Goal: Information Seeking & Learning: Compare options

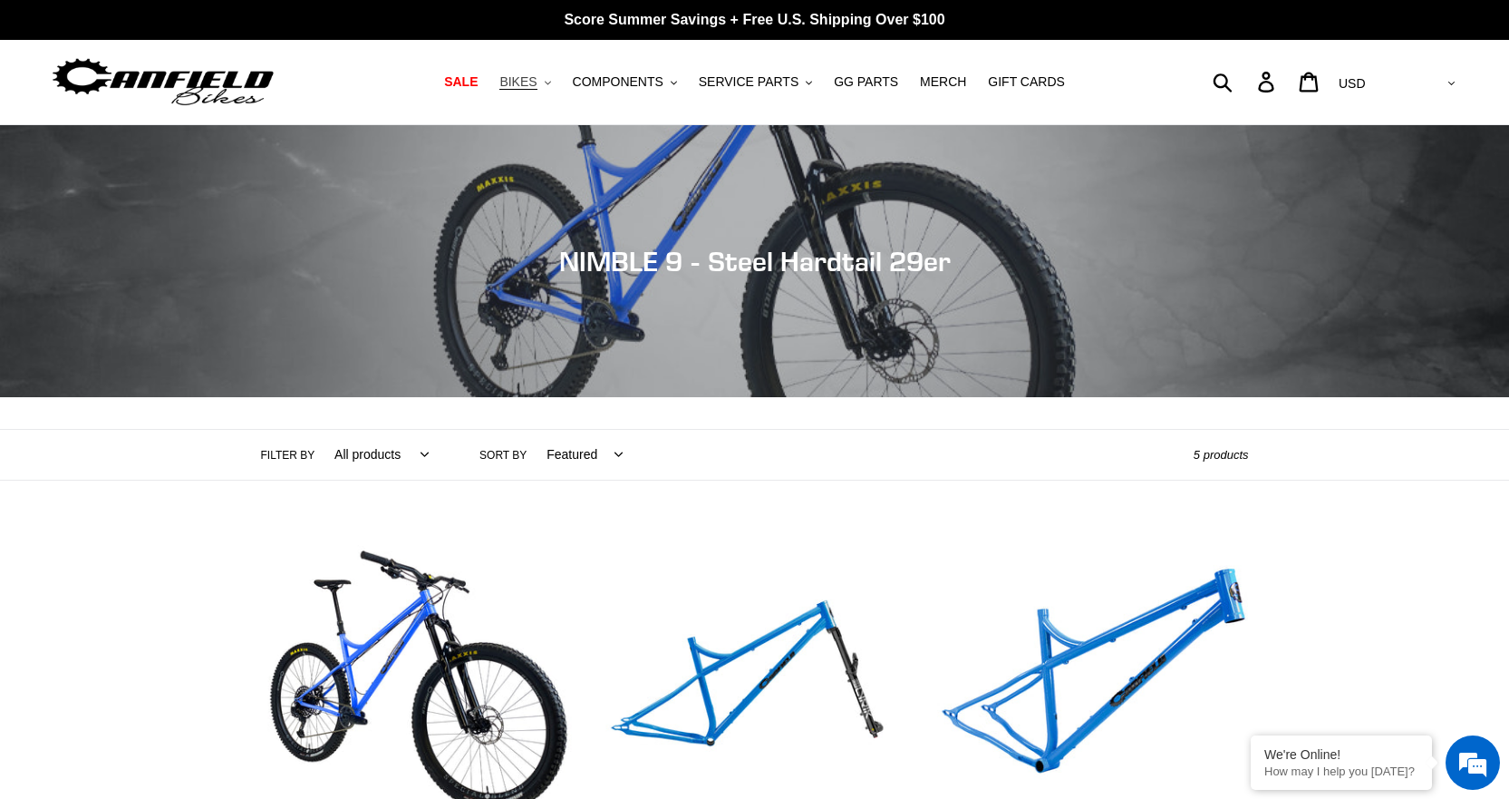
click at [537, 85] on span "BIKES" at bounding box center [517, 81] width 37 height 15
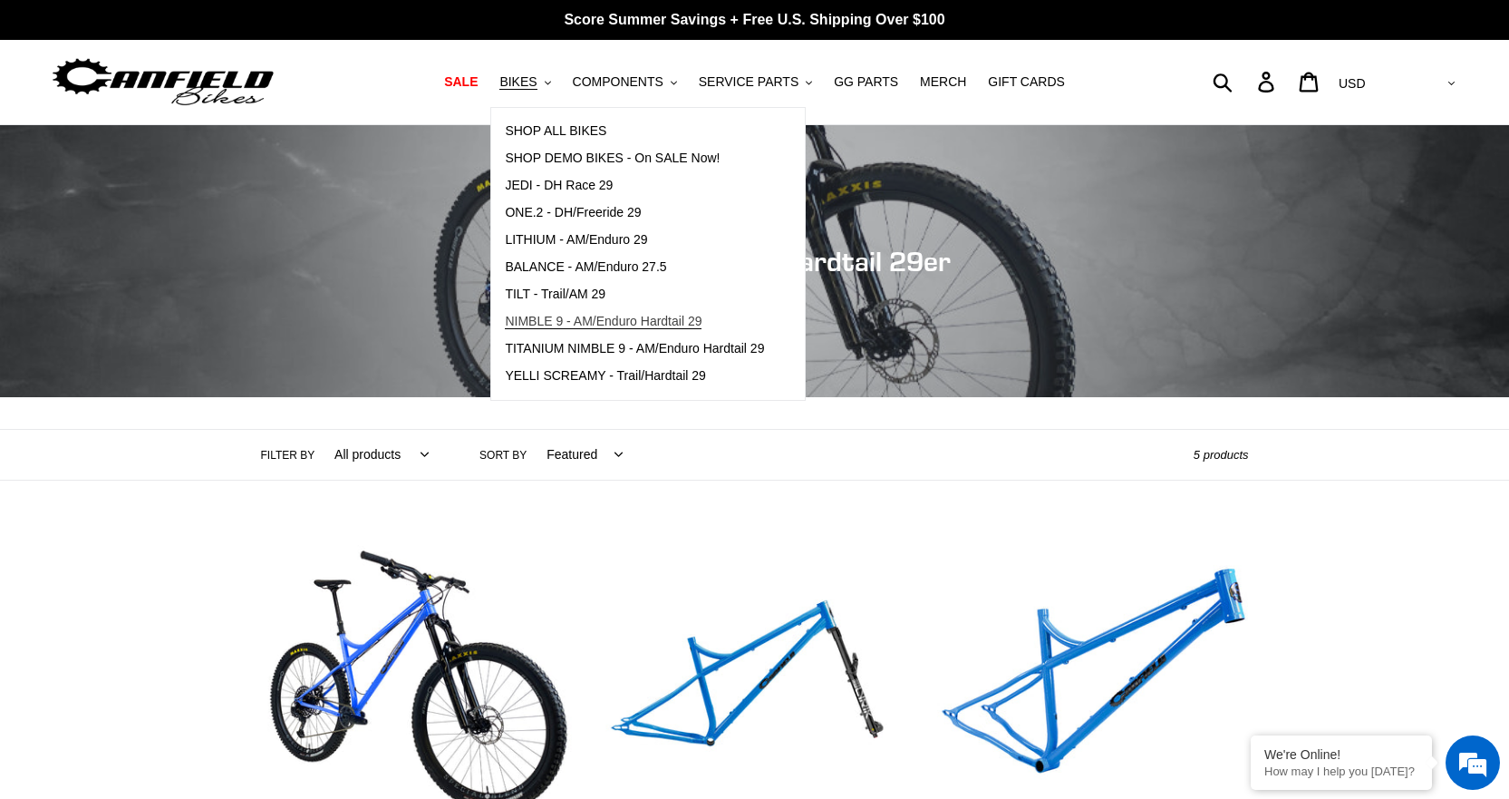
click at [601, 315] on span "NIMBLE 9 - AM/Enduro Hardtail 29" at bounding box center [603, 321] width 197 height 15
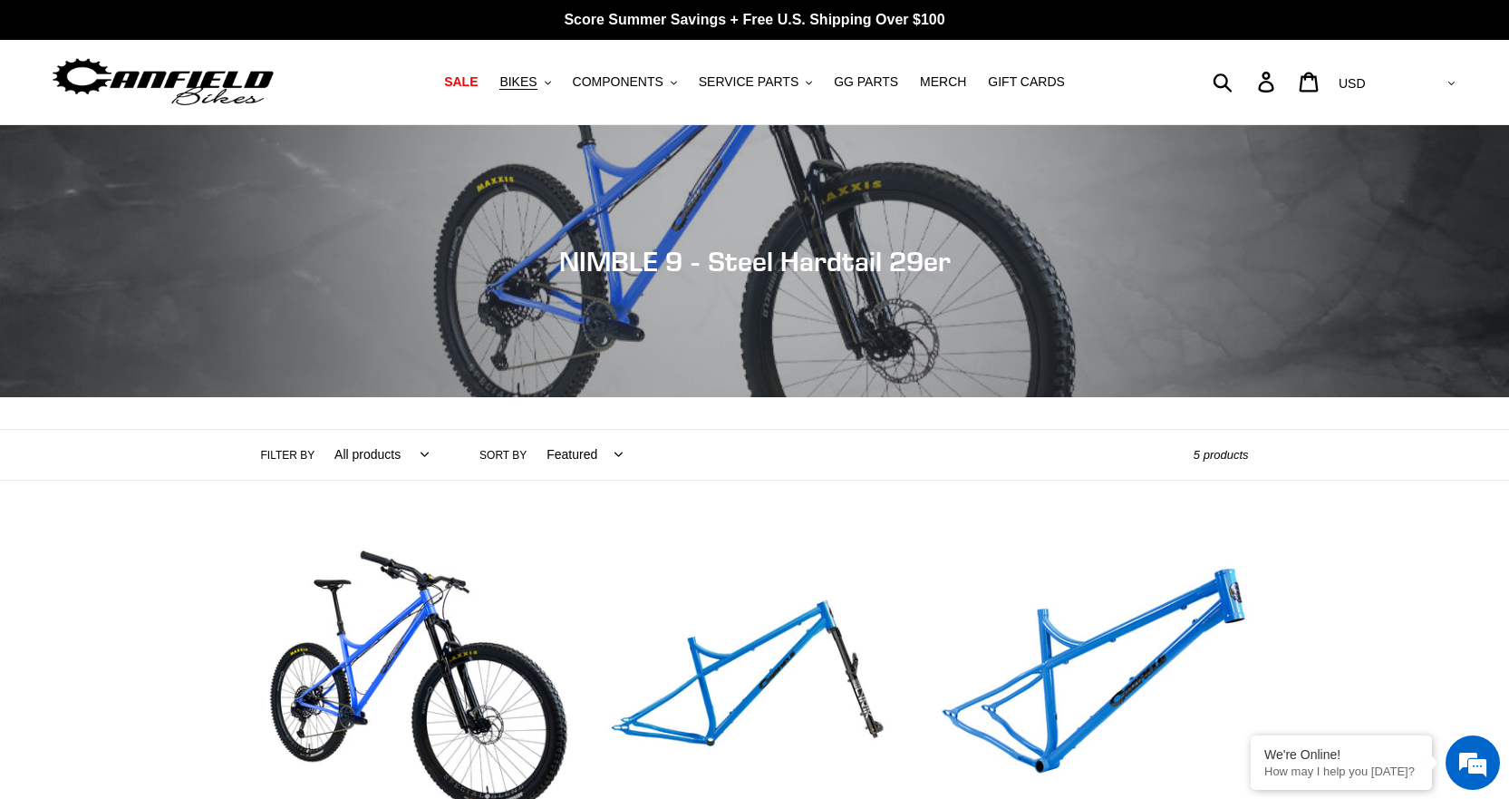
scroll to position [272, 0]
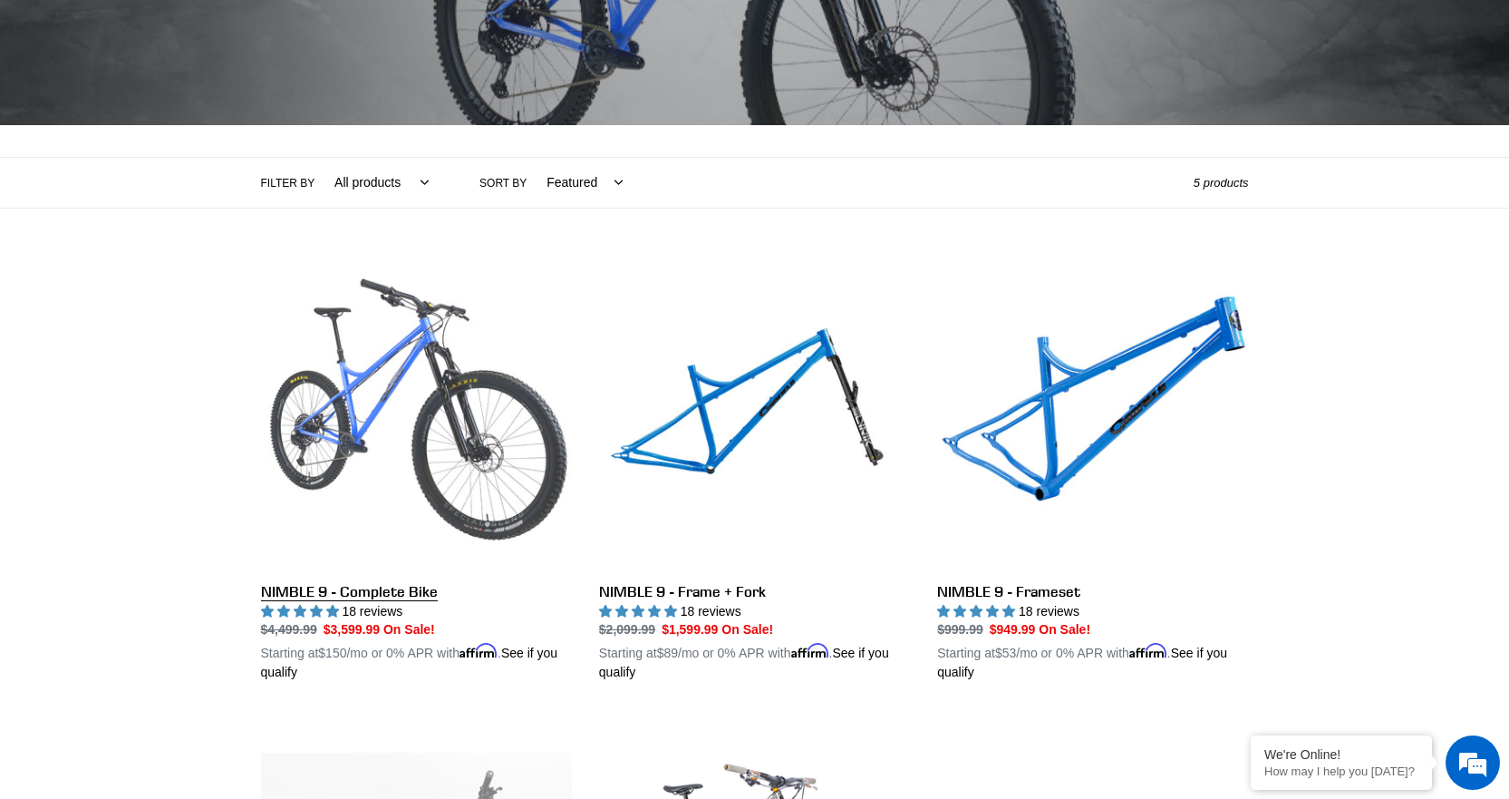
click at [387, 590] on link "NIMBLE 9 - Complete Bike" at bounding box center [416, 470] width 311 height 424
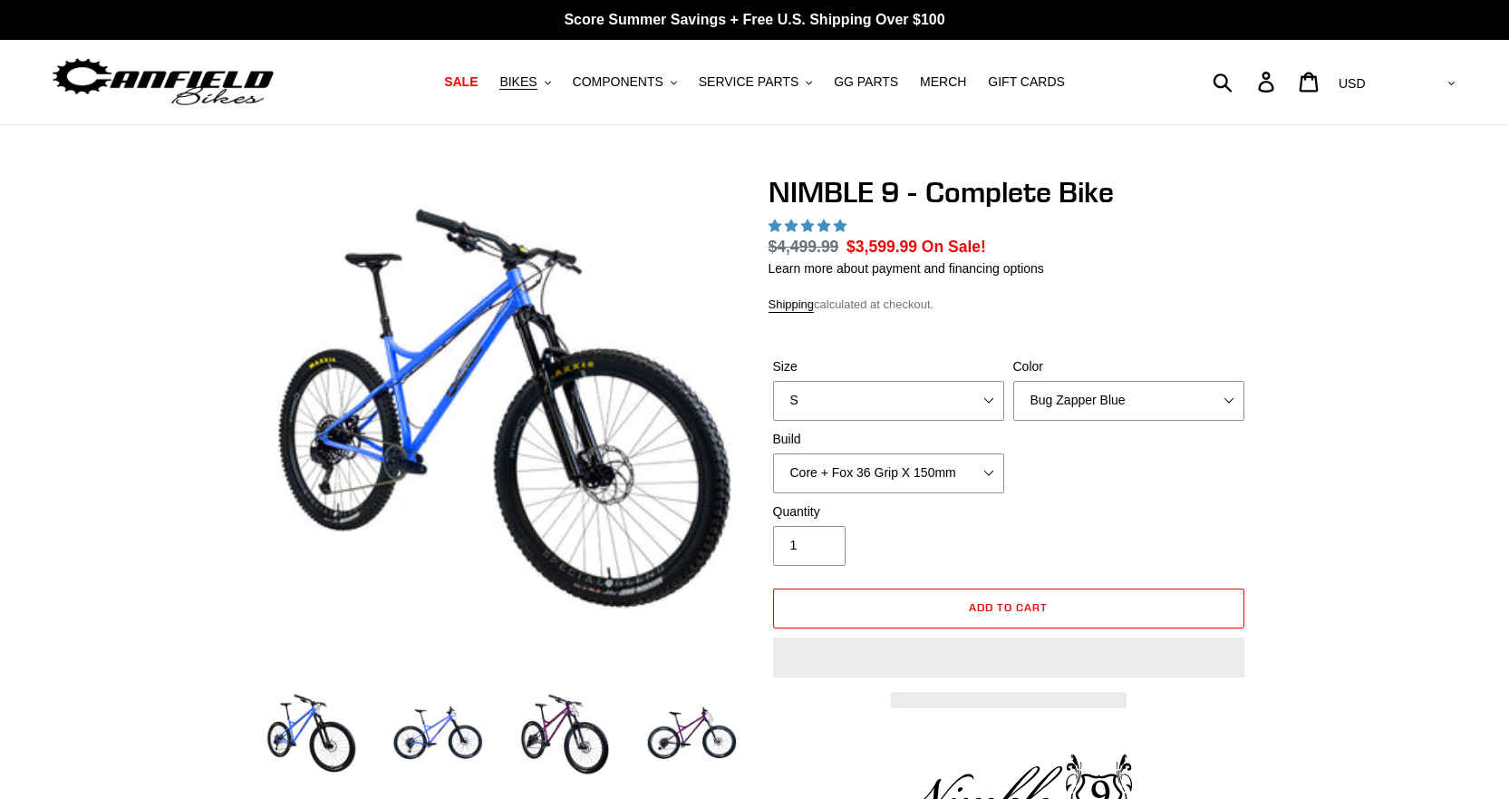
select select "highest-rating"
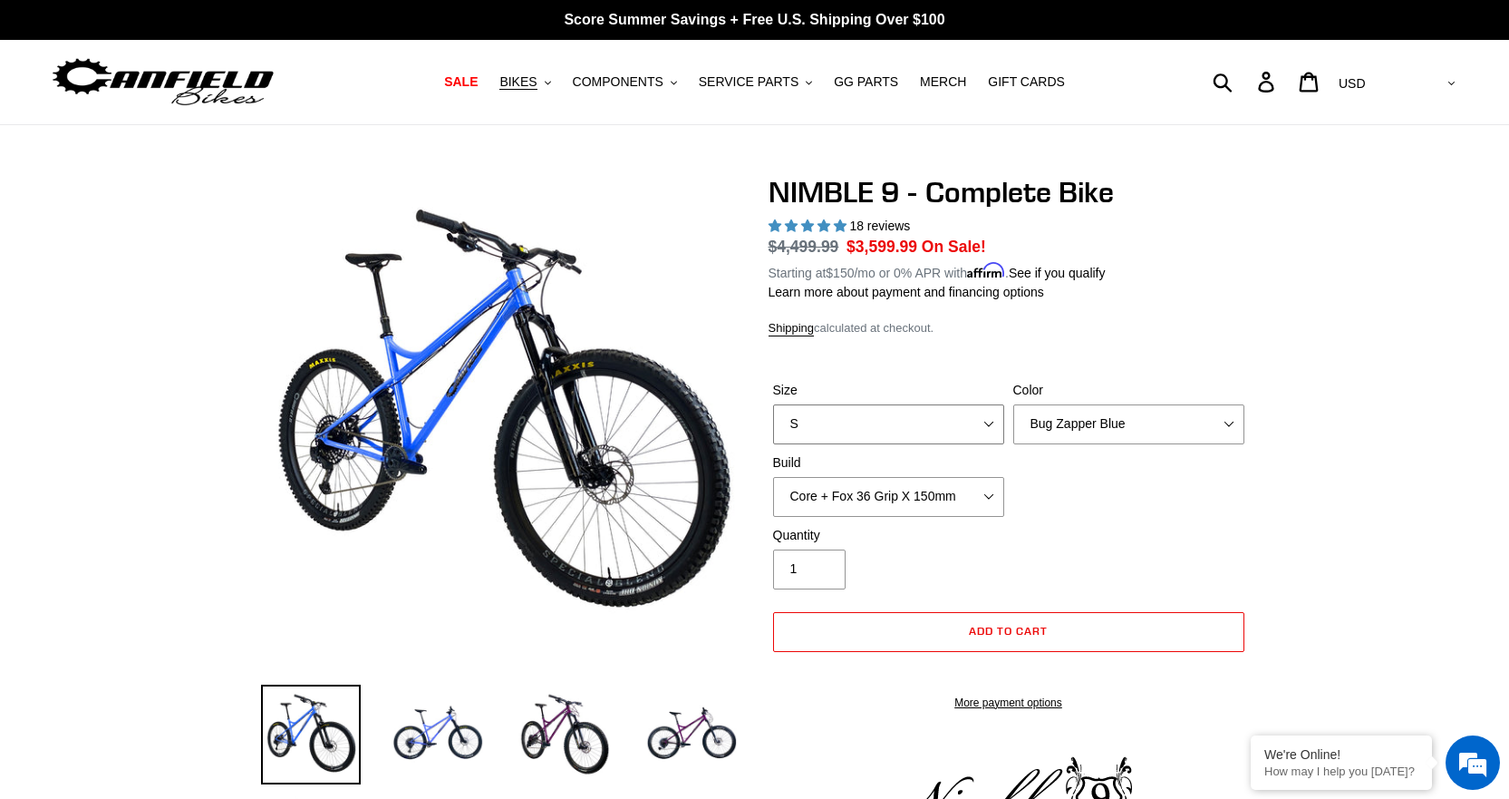
click at [862, 422] on select "S M L XL" at bounding box center [888, 424] width 231 height 40
click at [773, 404] on select "S M L XL" at bounding box center [888, 424] width 231 height 40
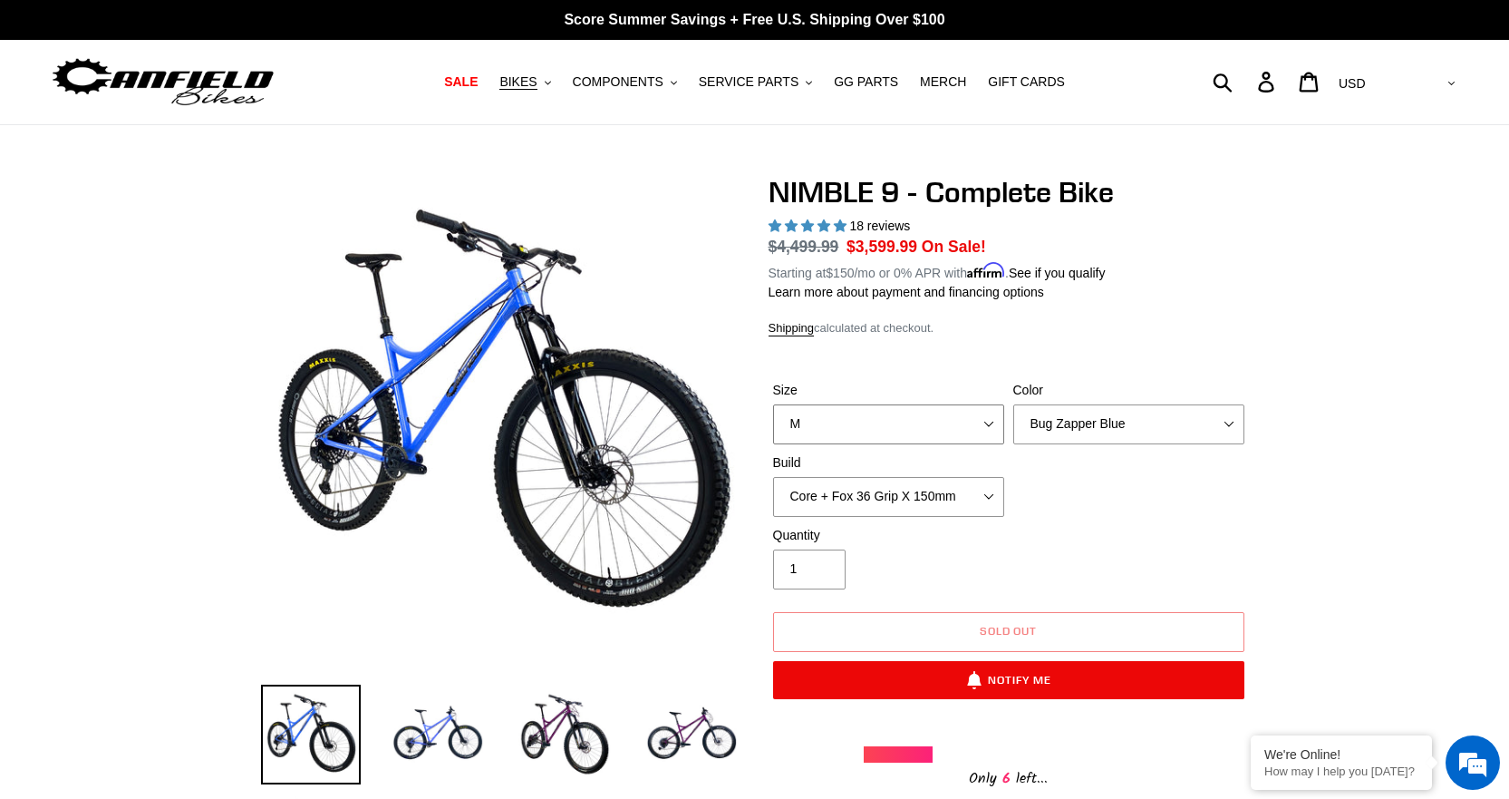
click at [829, 418] on select "S M L XL" at bounding box center [888, 424] width 231 height 40
select select "L"
click at [773, 404] on select "S M L XL" at bounding box center [888, 424] width 231 height 40
click at [841, 431] on select "S M L XL" at bounding box center [888, 424] width 231 height 40
click at [1041, 441] on select "Bug Zapper Blue Purple Haze - Sold Out Galaxy Black" at bounding box center [1128, 424] width 231 height 40
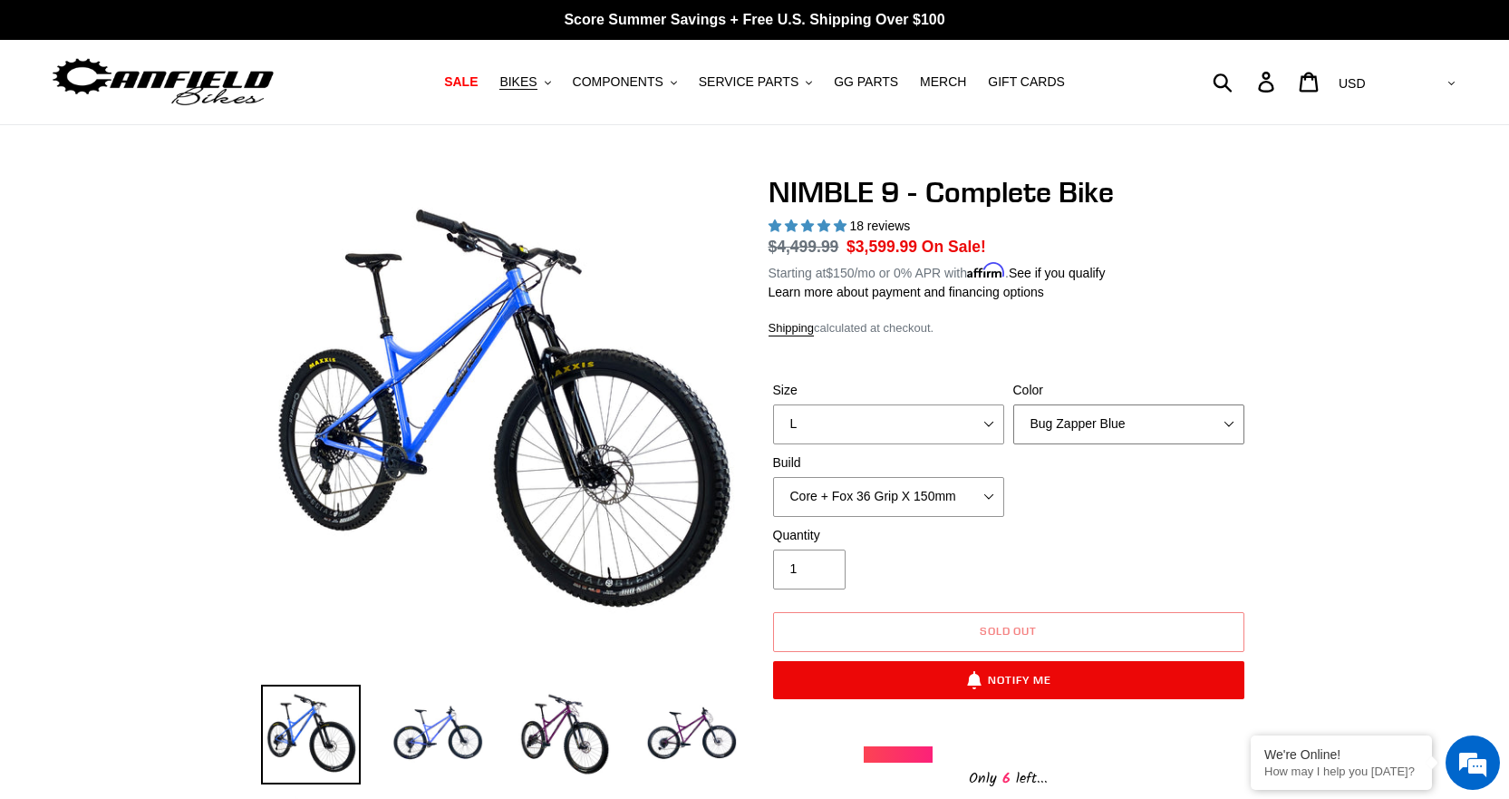
select select "Galaxy Black"
click at [1013, 404] on select "Bug Zapper Blue Purple Haze - Sold Out Galaxy Black" at bounding box center [1128, 424] width 231 height 40
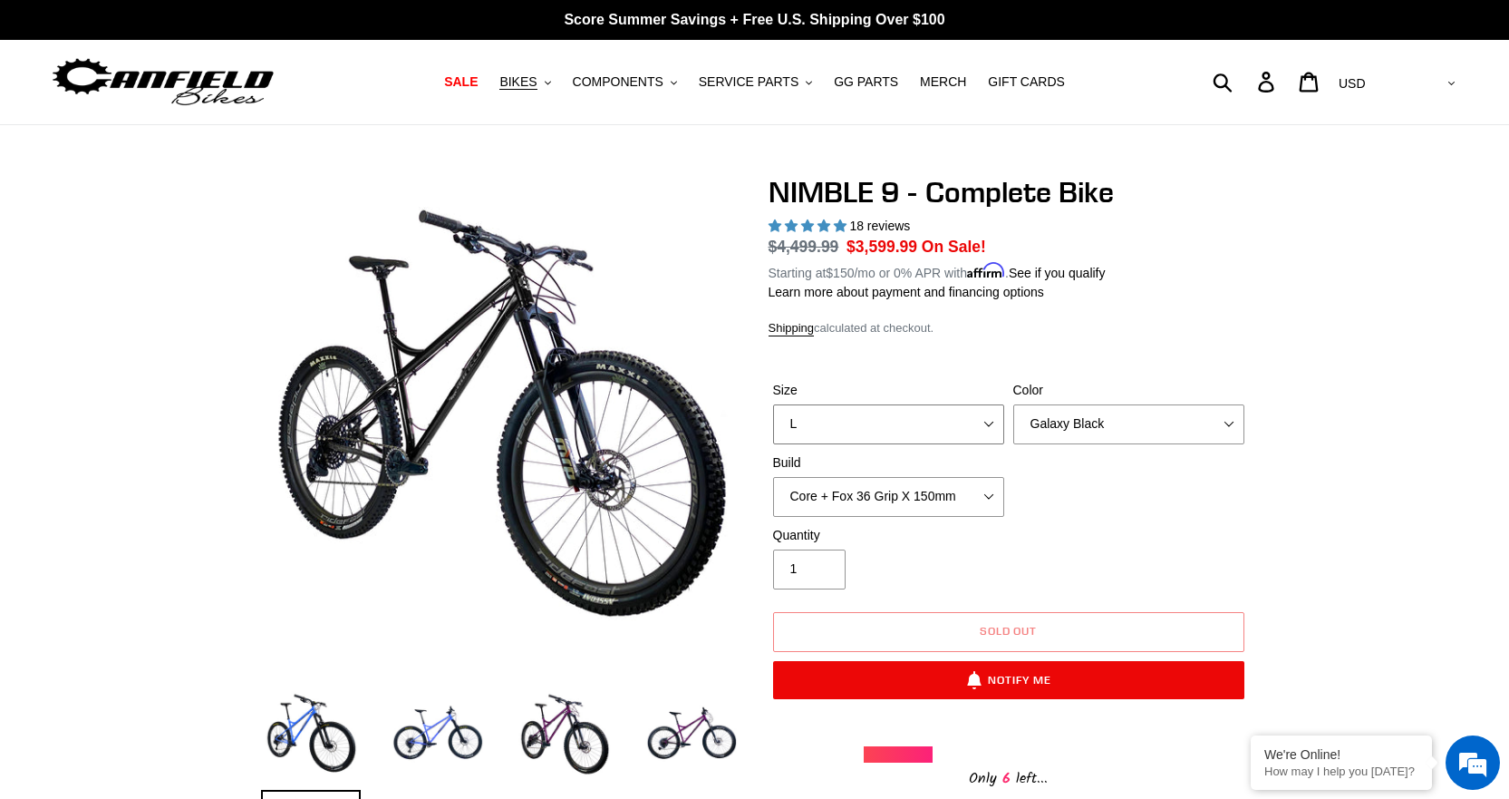
click at [967, 417] on select "S M L XL" at bounding box center [888, 424] width 231 height 40
select select "S"
click at [773, 404] on select "S M L XL" at bounding box center [888, 424] width 231 height 40
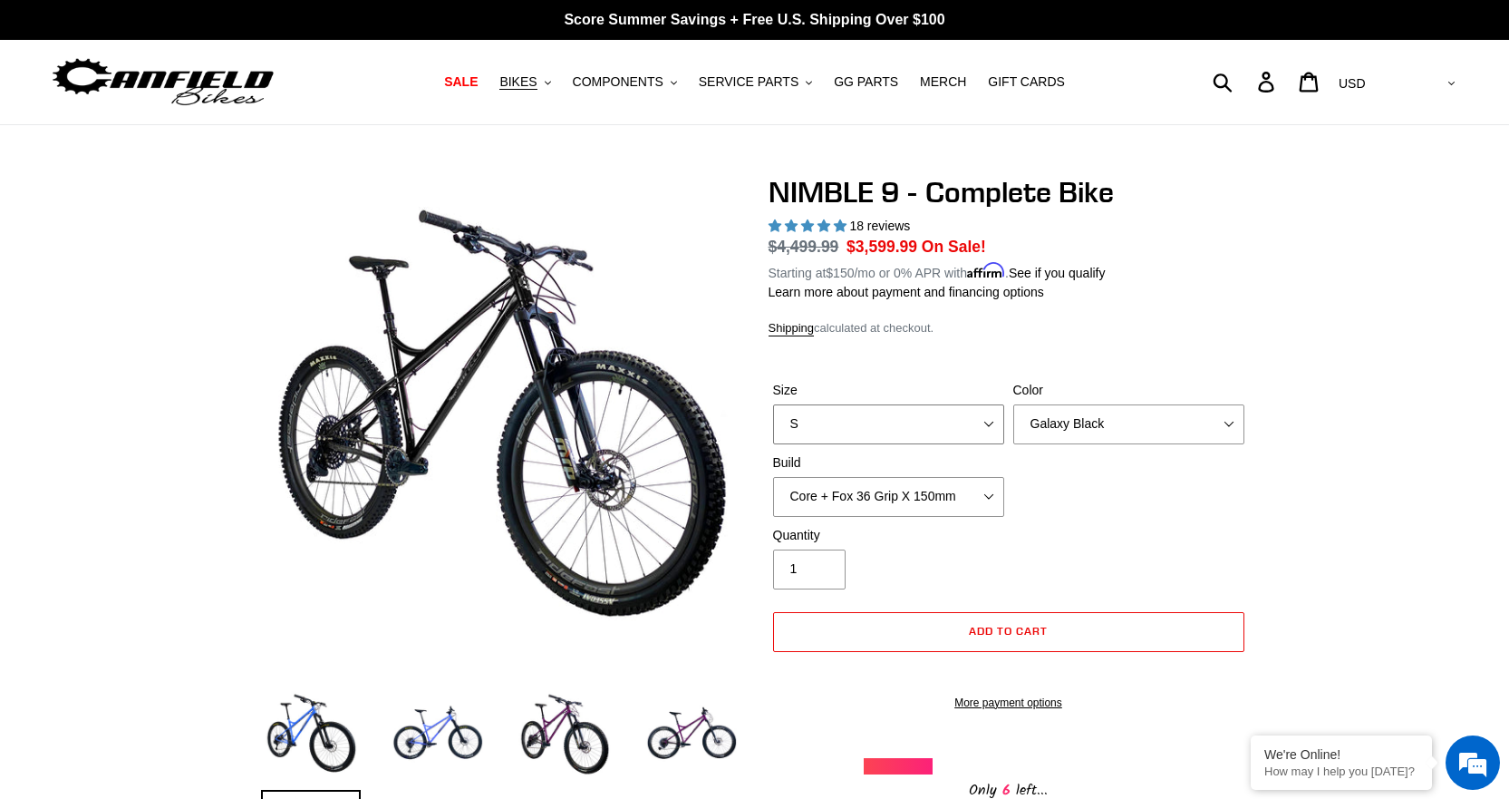
scroll to position [91, 0]
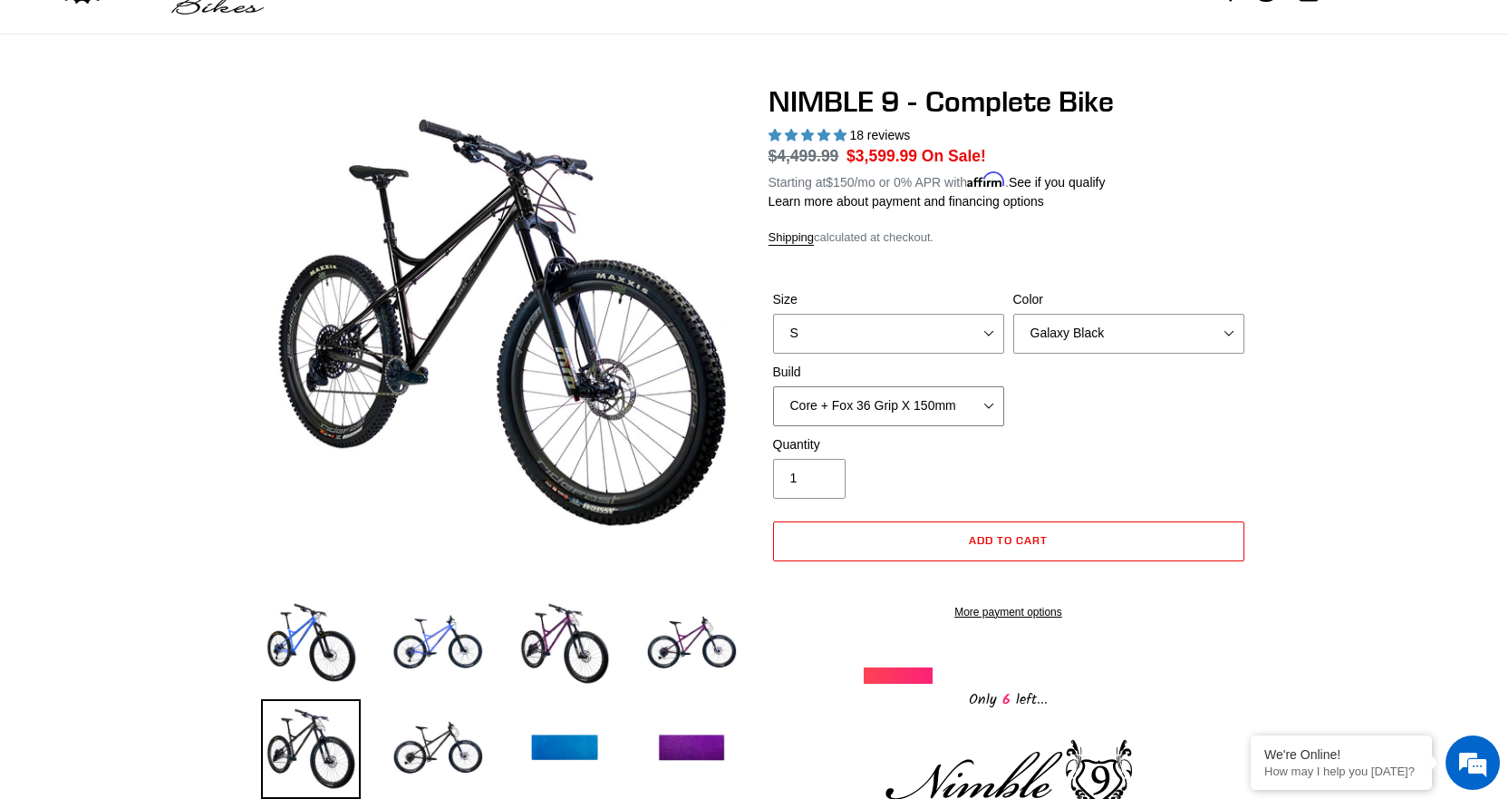
click at [984, 402] on select "Core + Fox 36 Grip X 150mm Pro + Fox 36 Grip X 150mm Core + RockShox Lyrik Ulti…" at bounding box center [888, 406] width 231 height 40
click at [773, 386] on select "Core + Fox 36 Grip X 150mm Pro + Fox 36 Grip X 150mm Core + RockShox Lyrik Ulti…" at bounding box center [888, 406] width 231 height 40
click at [919, 413] on select "Core + Fox 36 Grip X 150mm Pro + Fox 36 Grip X 150mm Core + RockShox Lyrik Ulti…" at bounding box center [888, 406] width 231 height 40
select select "Pro + Fox 36 Grip X 150mm"
click at [773, 386] on select "Core + Fox 36 Grip X 150mm Pro + Fox 36 Grip X 150mm Core + RockShox Lyrik Ulti…" at bounding box center [888, 406] width 231 height 40
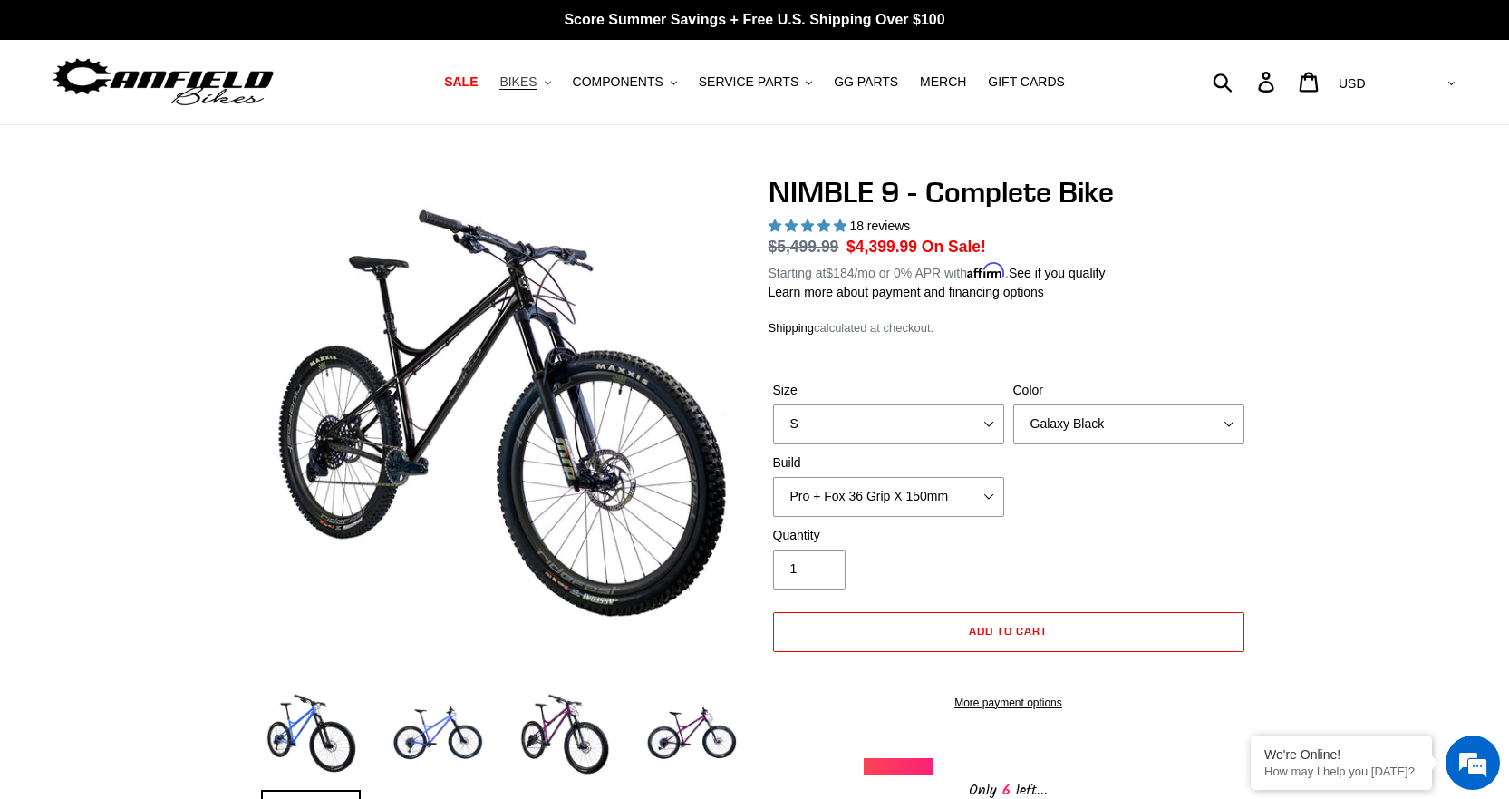
click at [537, 88] on span "BIKES" at bounding box center [517, 81] width 37 height 15
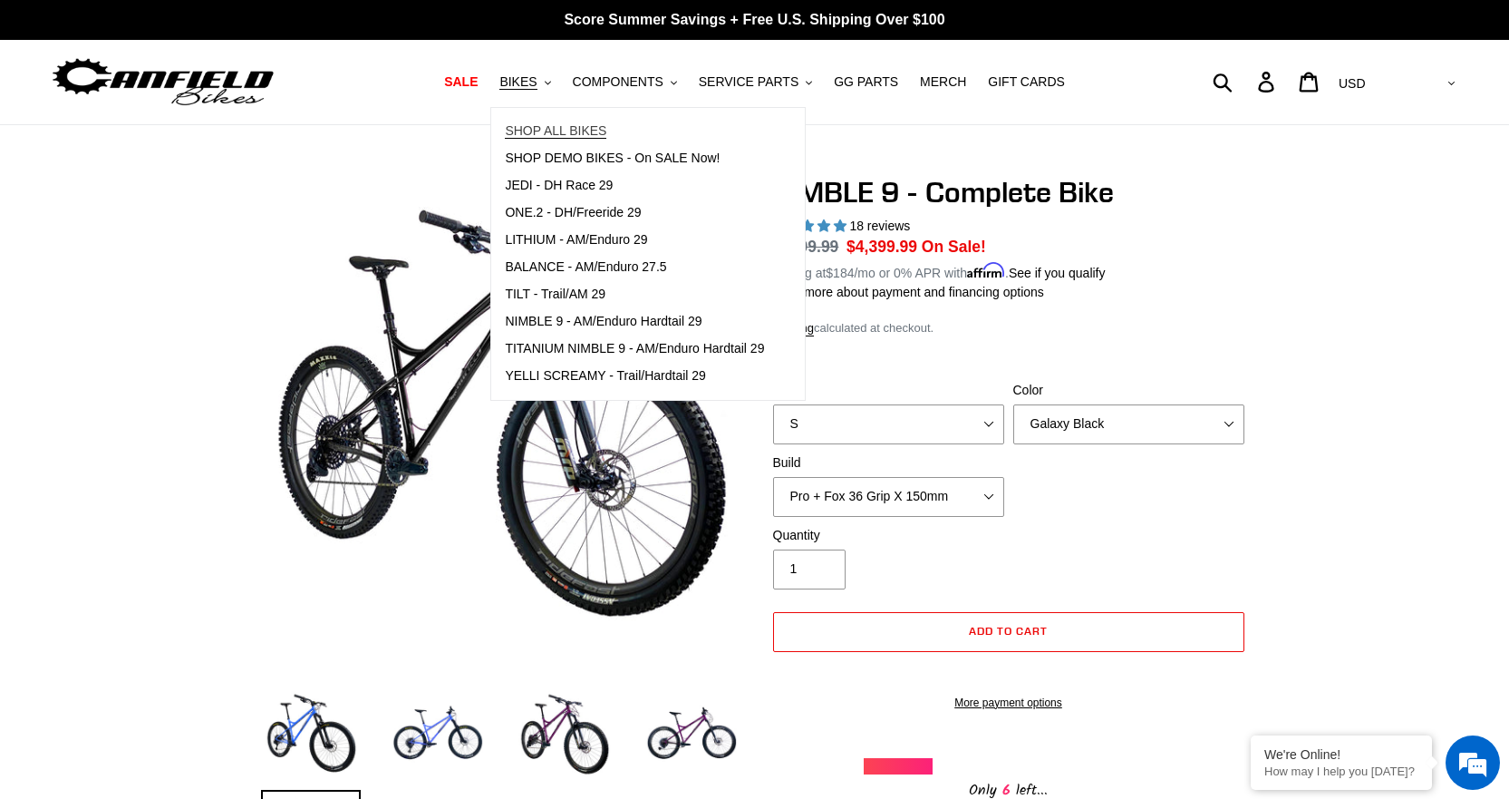
click at [584, 131] on span "SHOP ALL BIKES" at bounding box center [556, 130] width 102 height 15
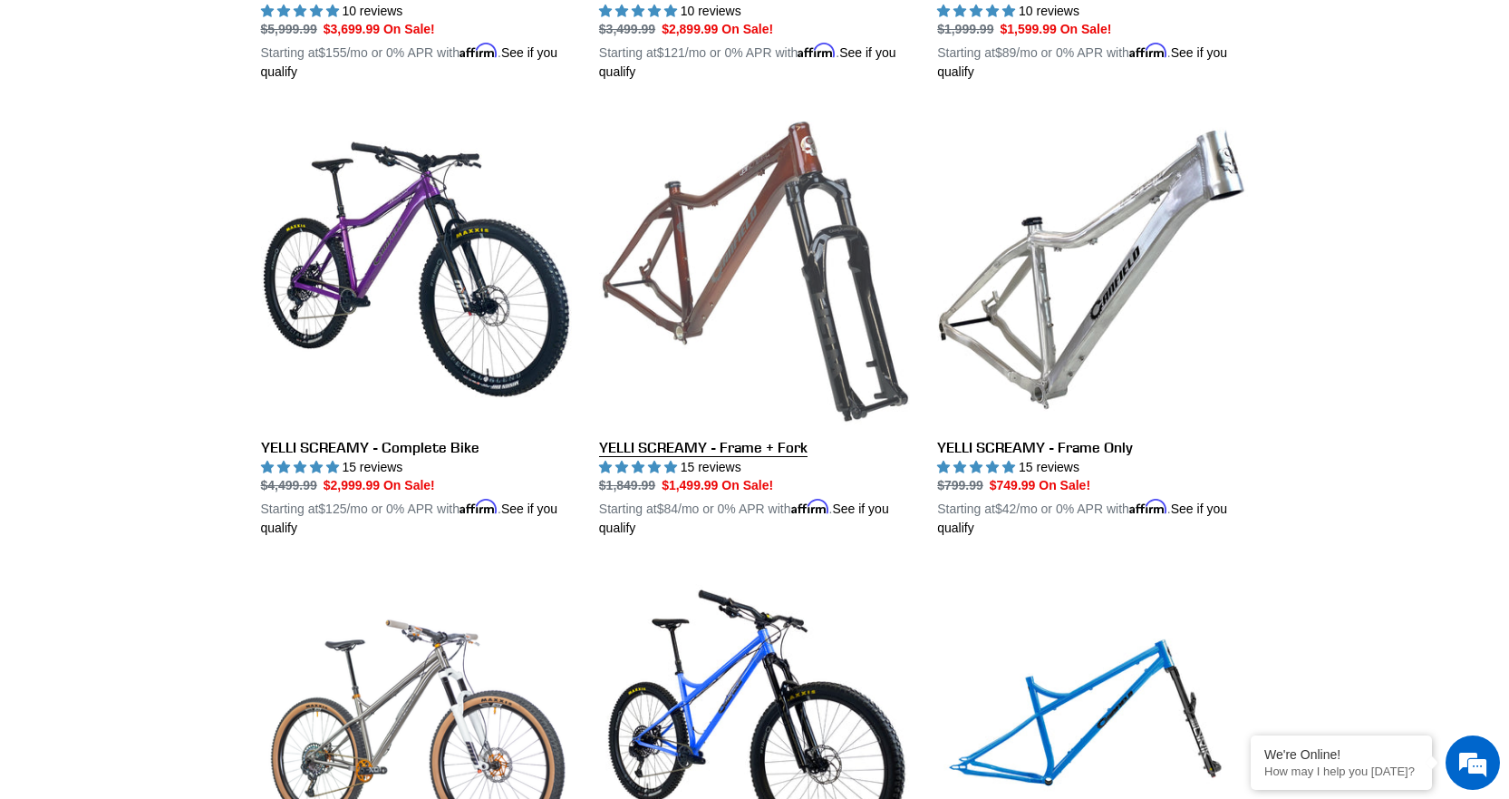
scroll to position [1360, 0]
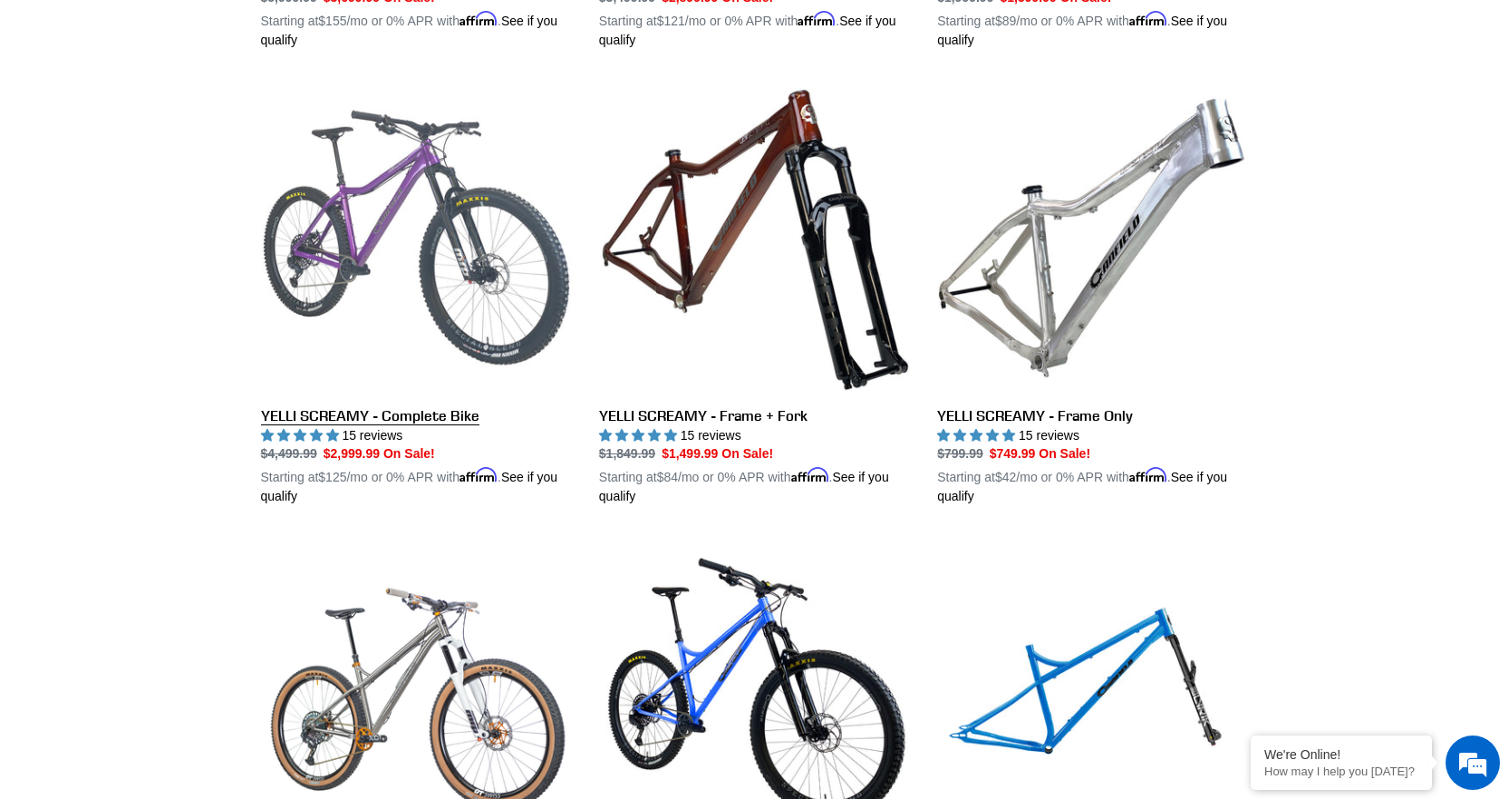
click at [377, 419] on link "YELLI SCREAMY - Complete Bike" at bounding box center [416, 294] width 311 height 424
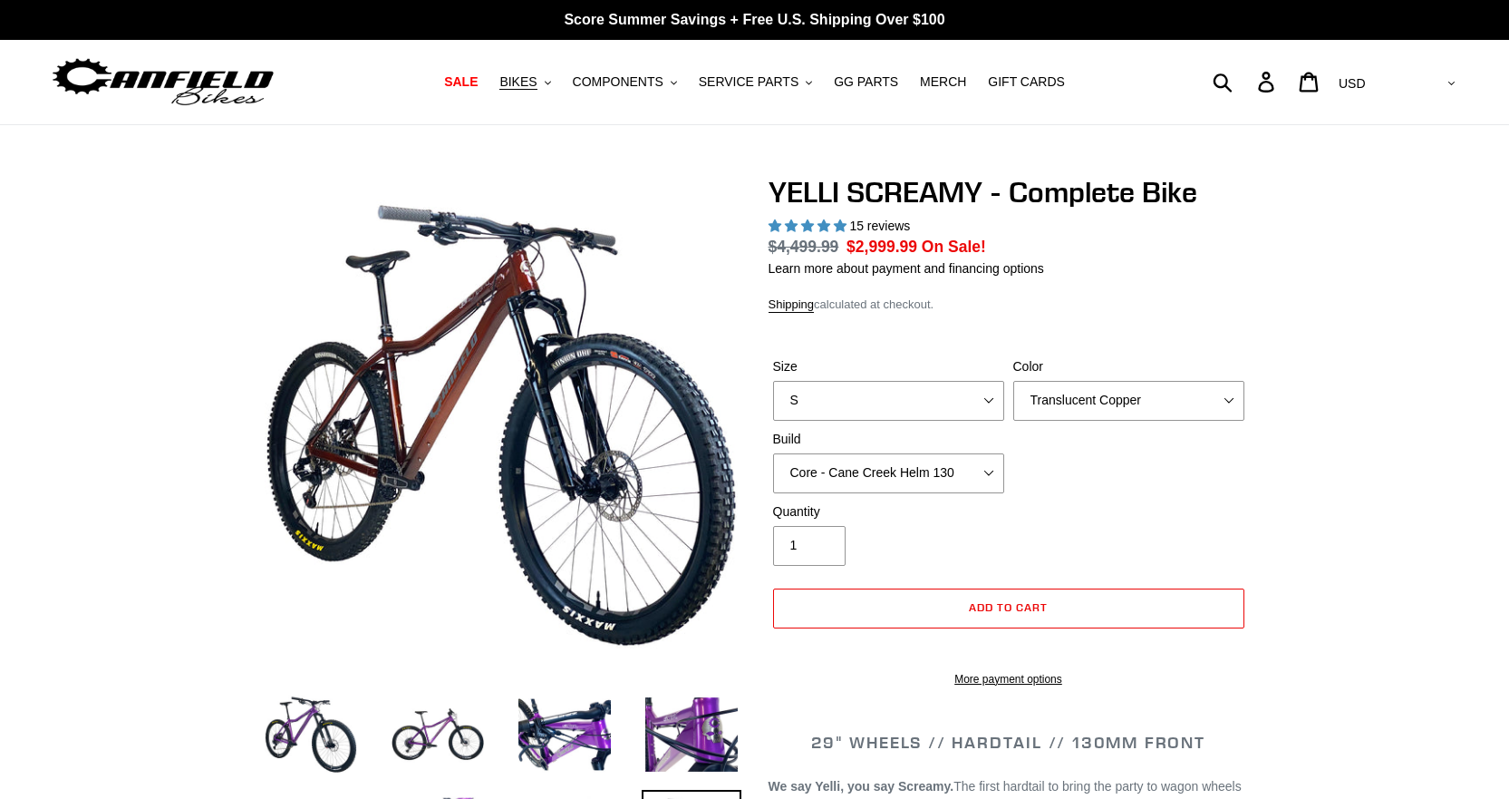
select select "highest-rating"
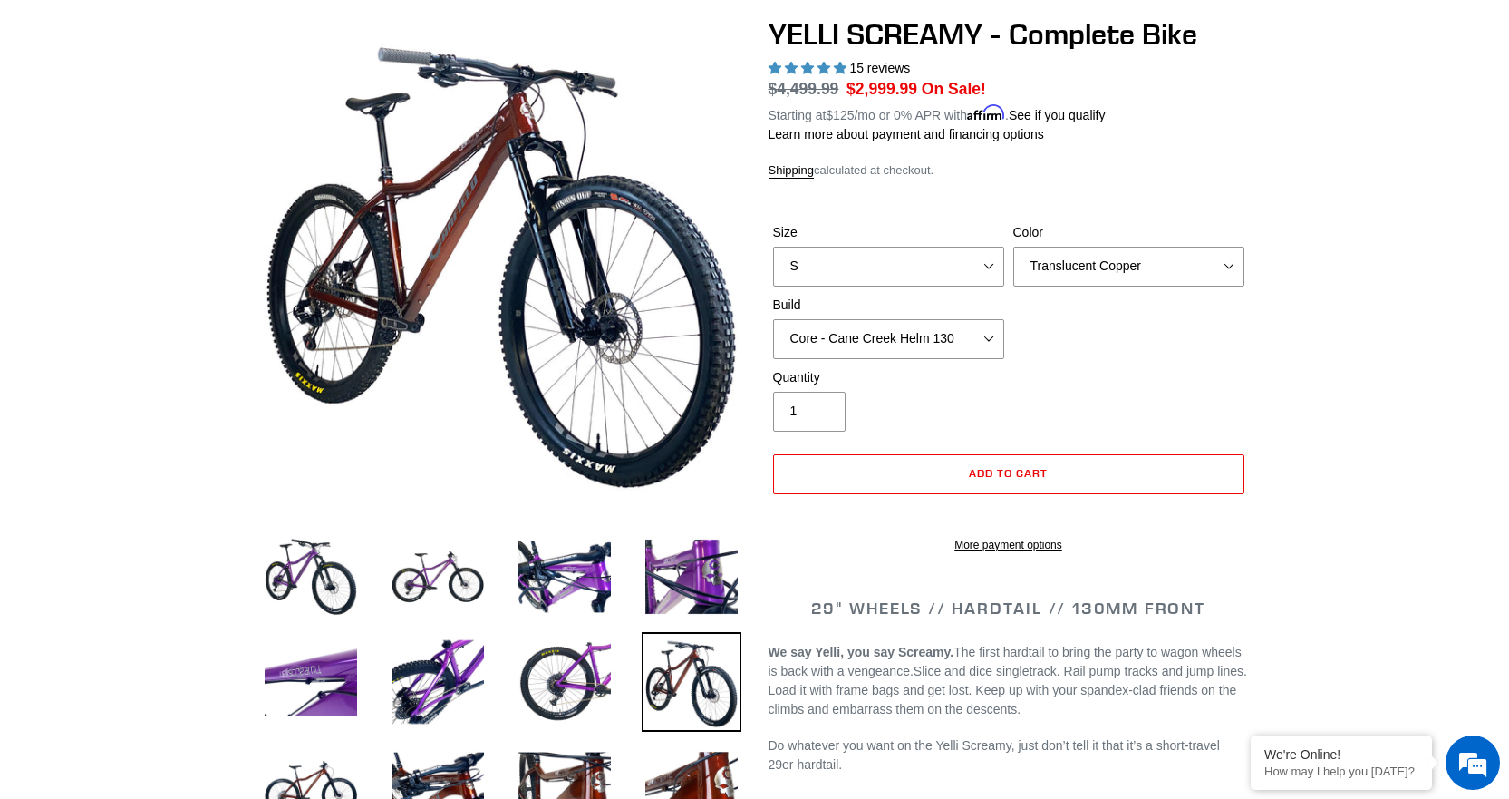
scroll to position [181, 0]
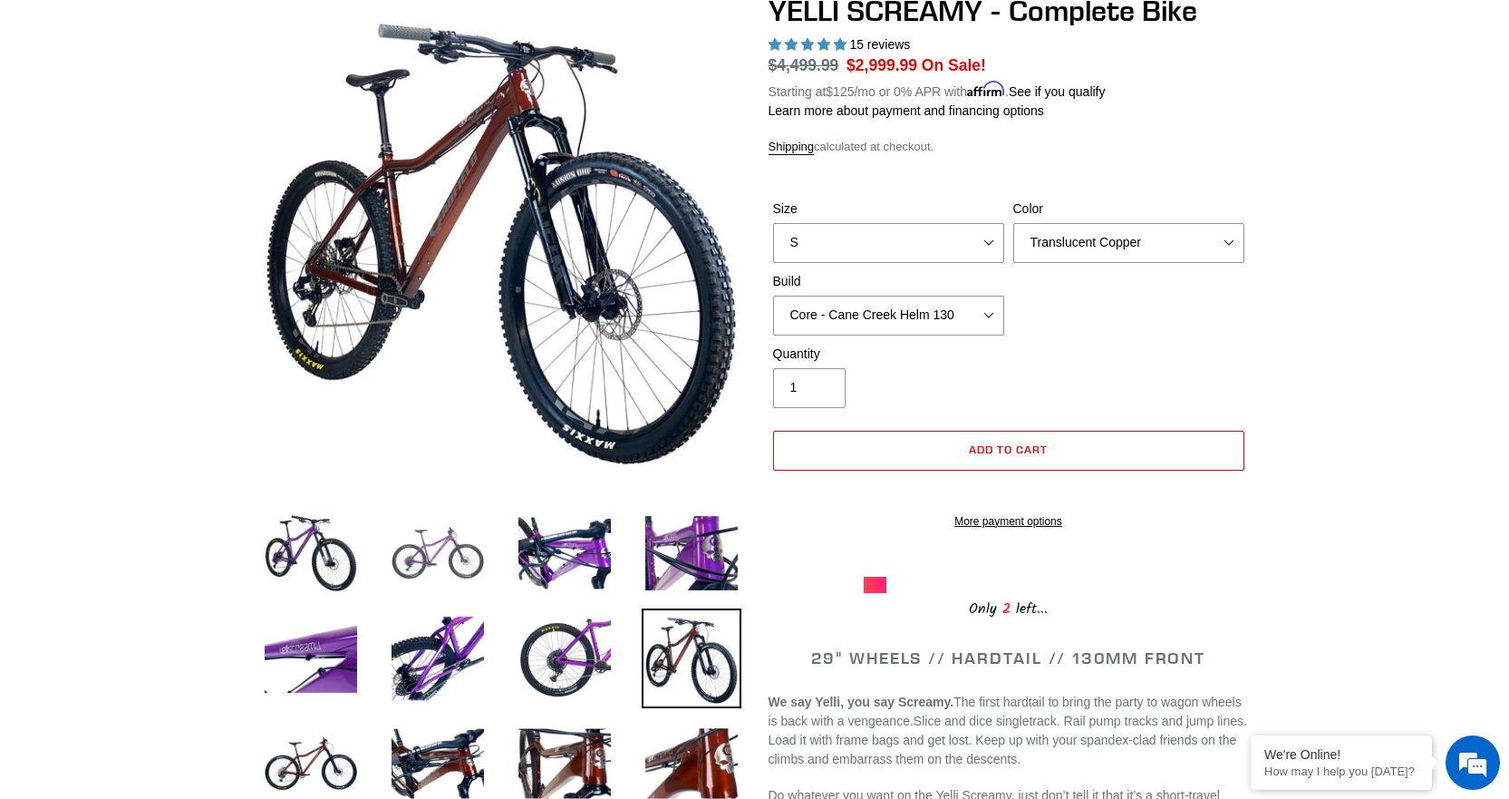
click at [425, 560] on img at bounding box center [438, 553] width 100 height 100
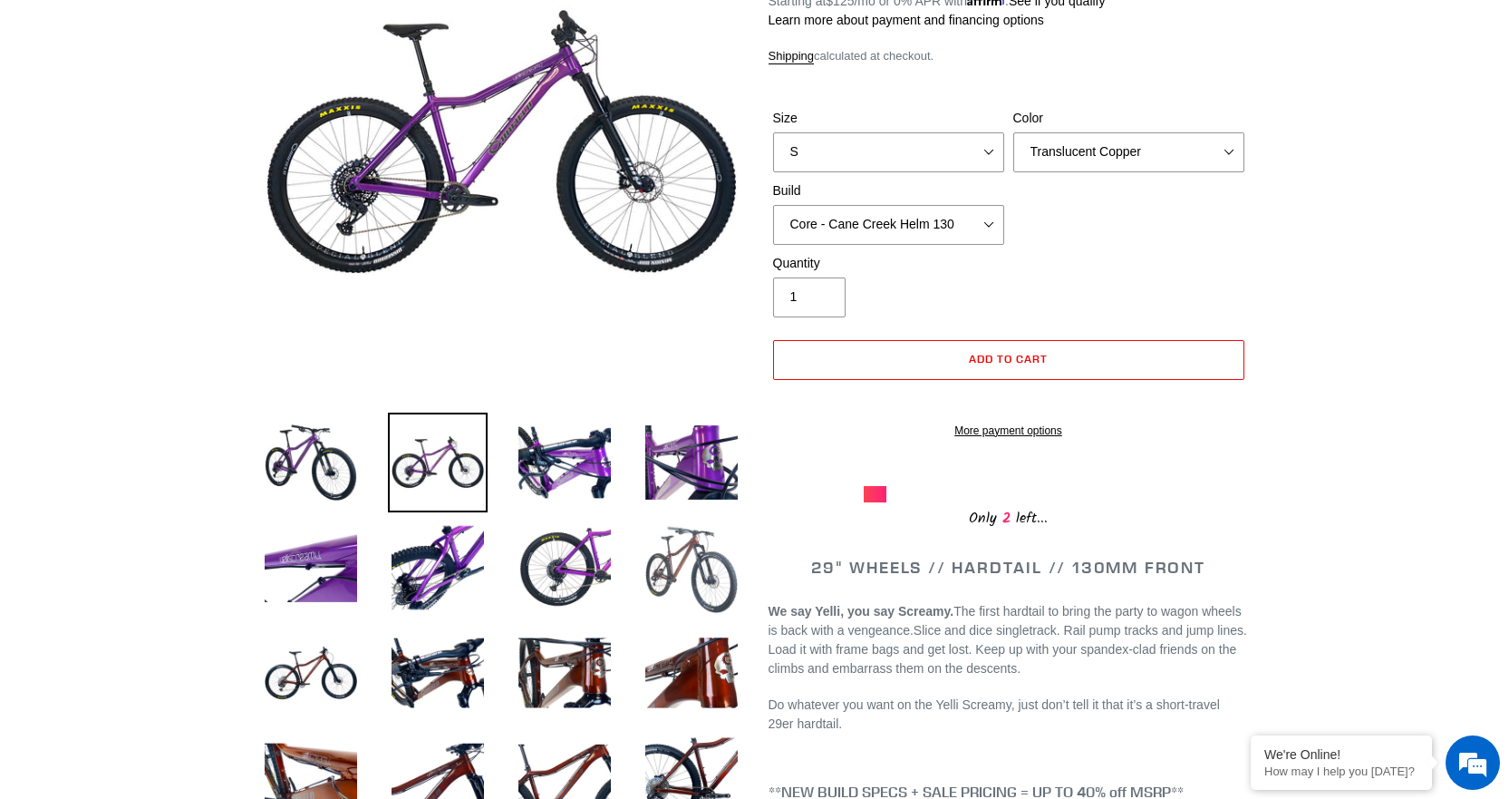
scroll to position [363, 0]
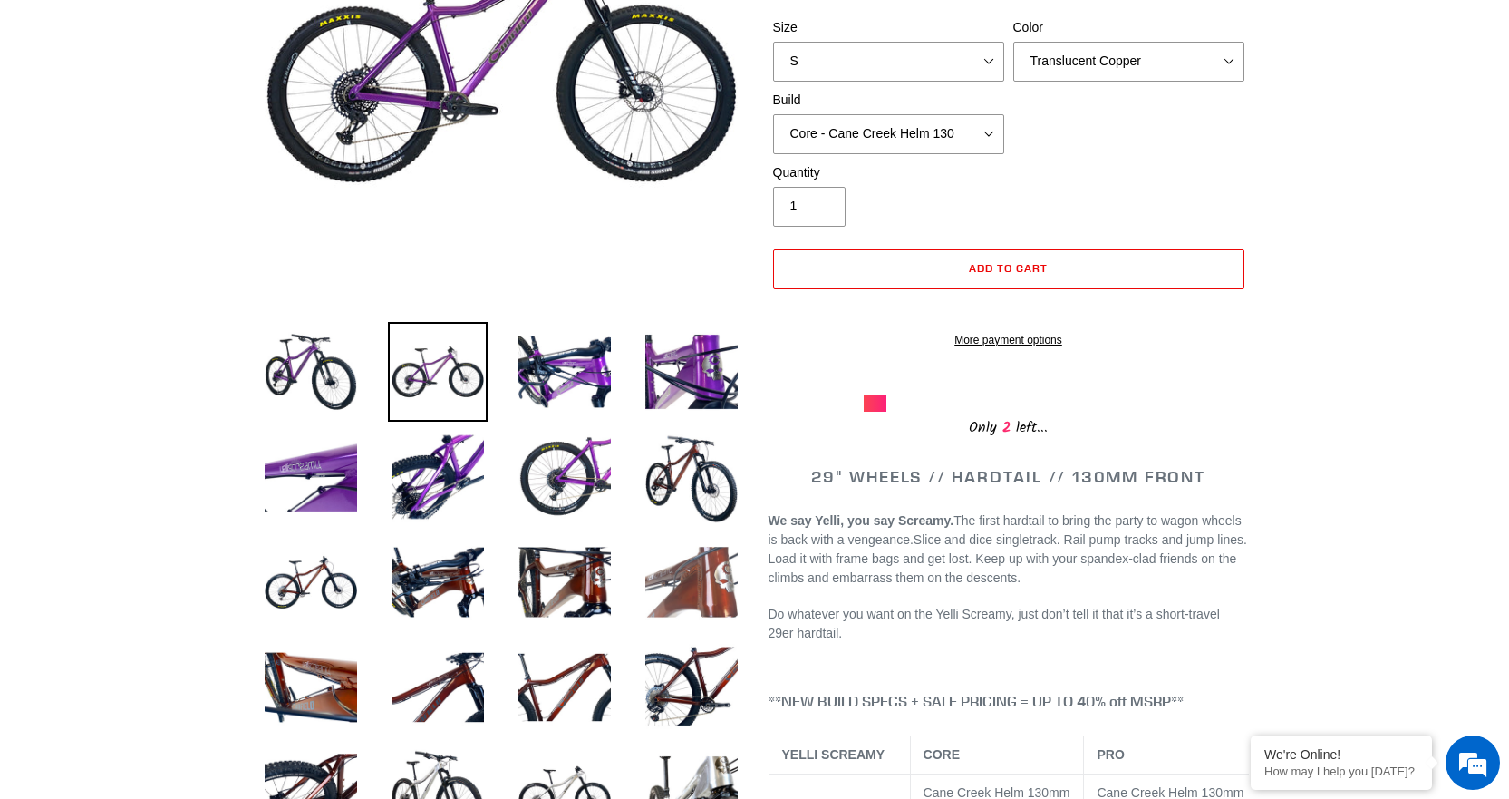
click at [705, 573] on img at bounding box center [692, 582] width 100 height 100
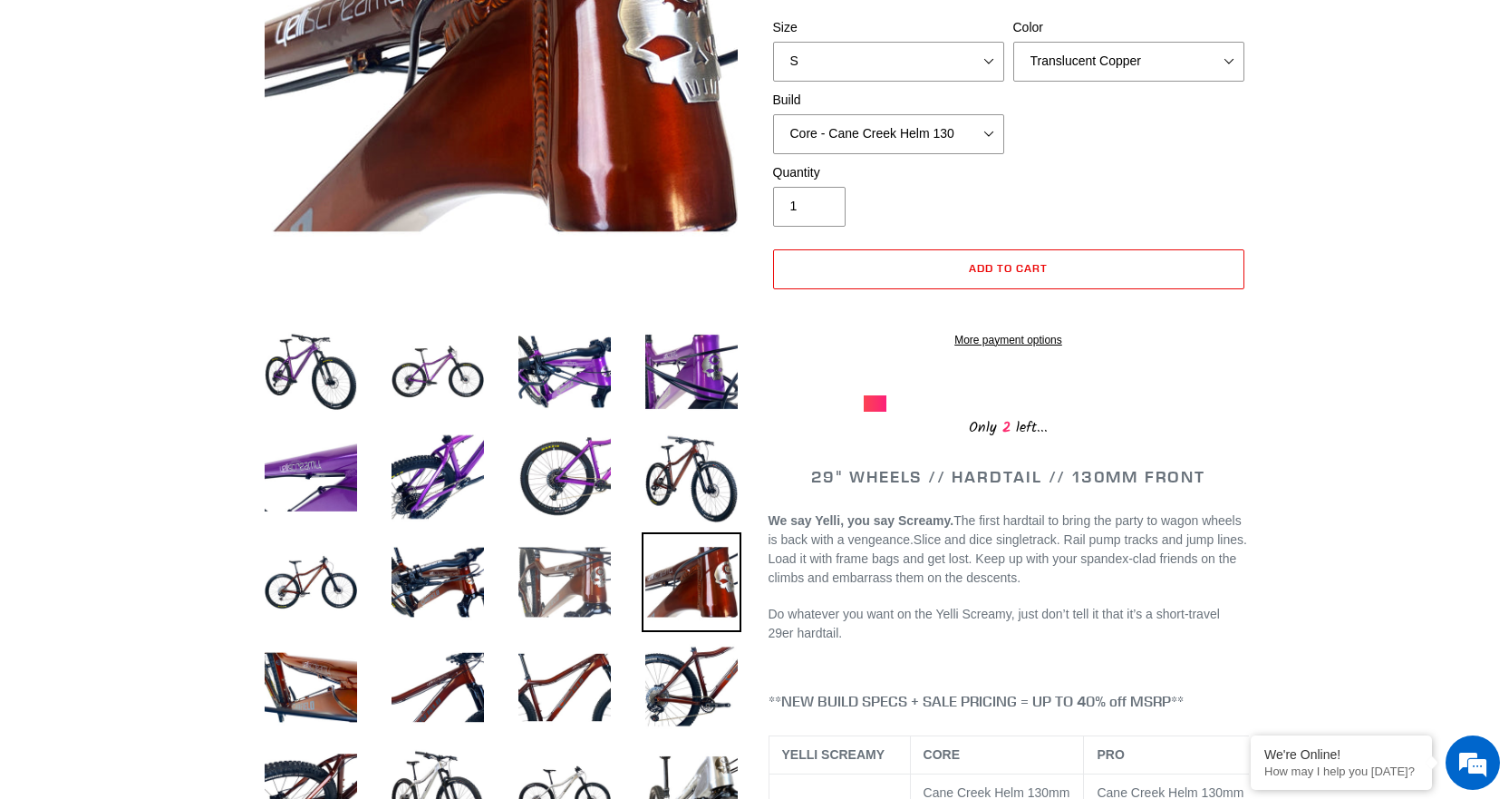
click at [571, 561] on img at bounding box center [565, 582] width 100 height 100
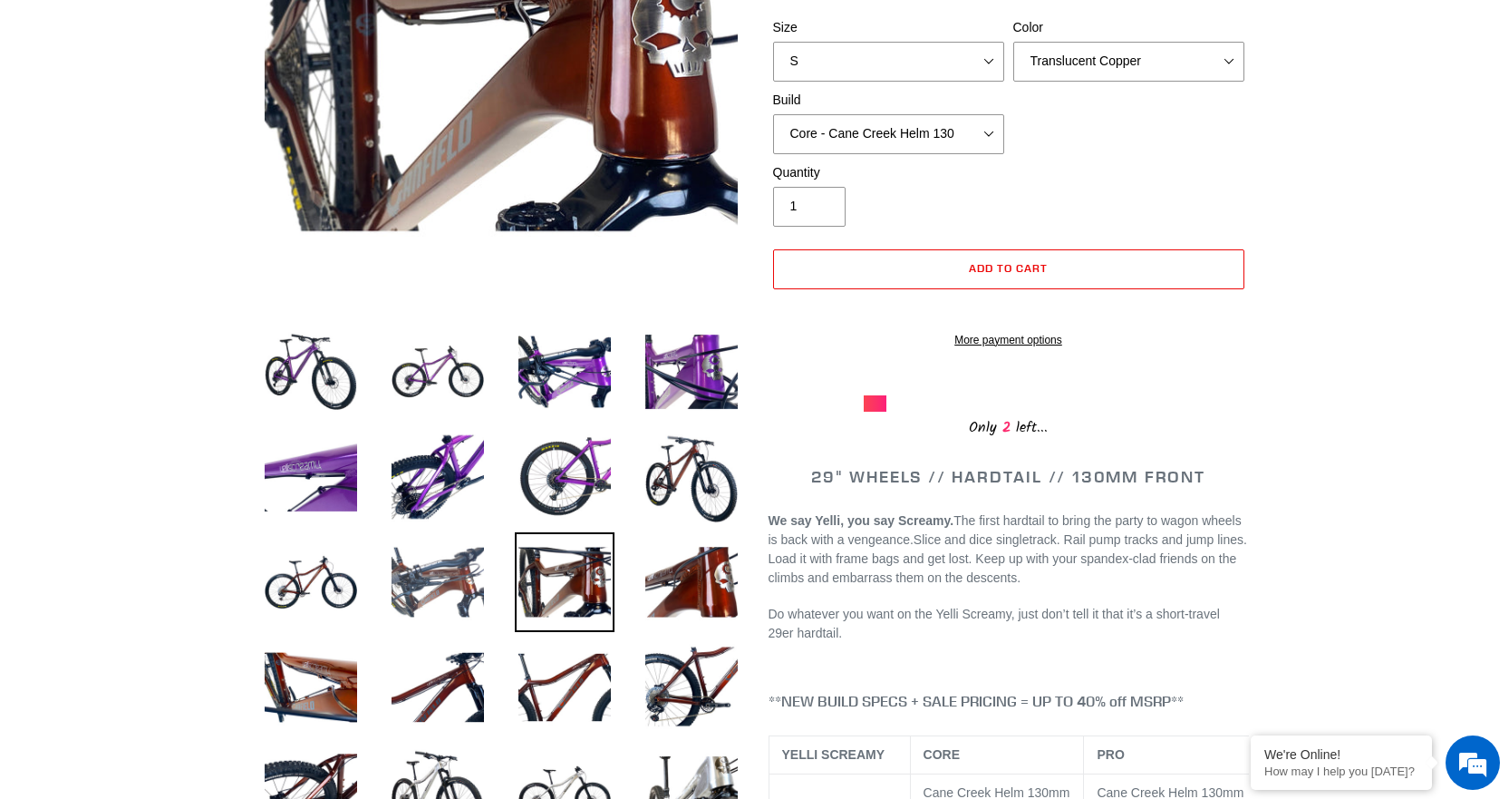
click at [473, 574] on img at bounding box center [438, 582] width 100 height 100
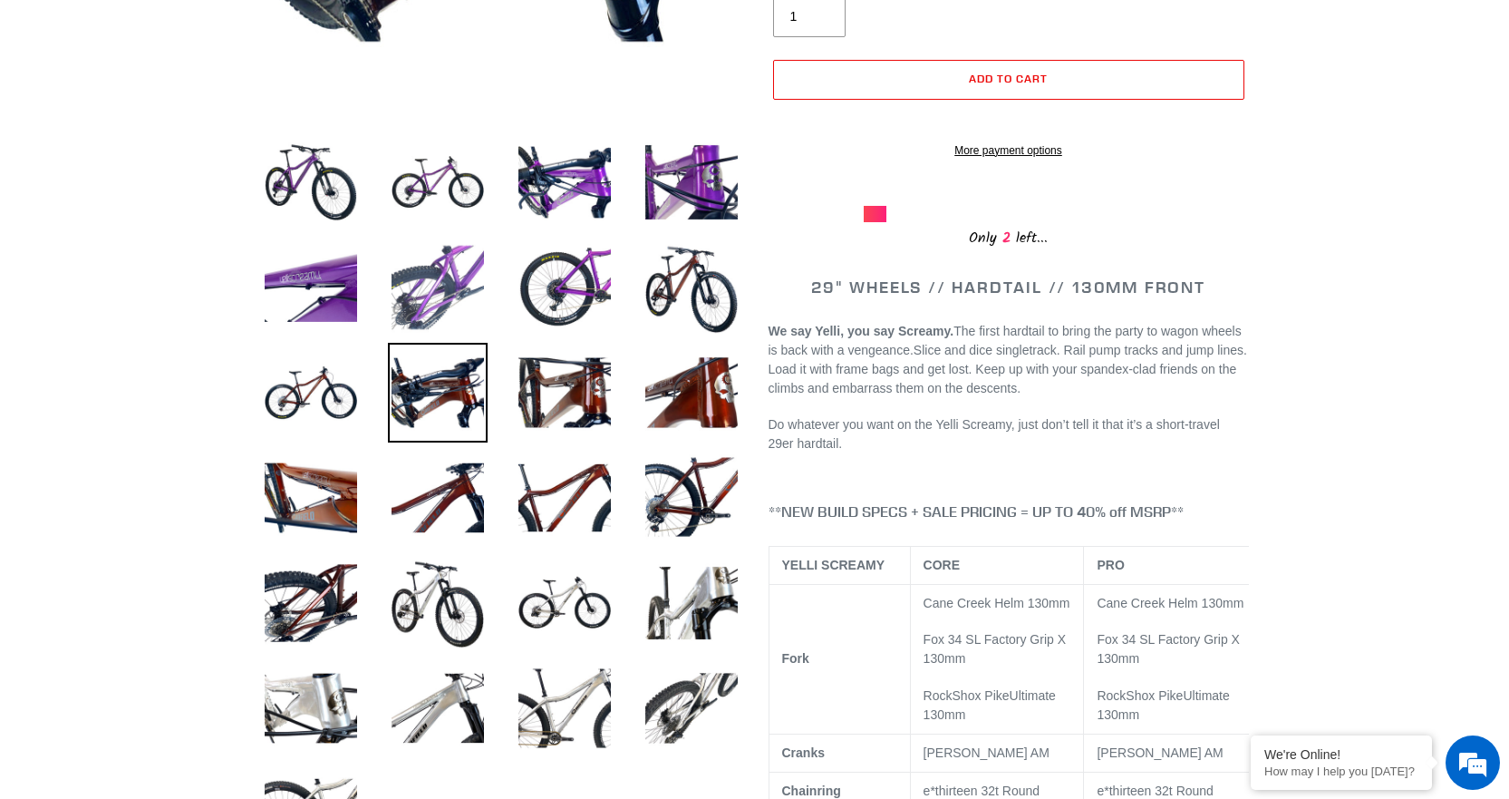
scroll to position [634, 0]
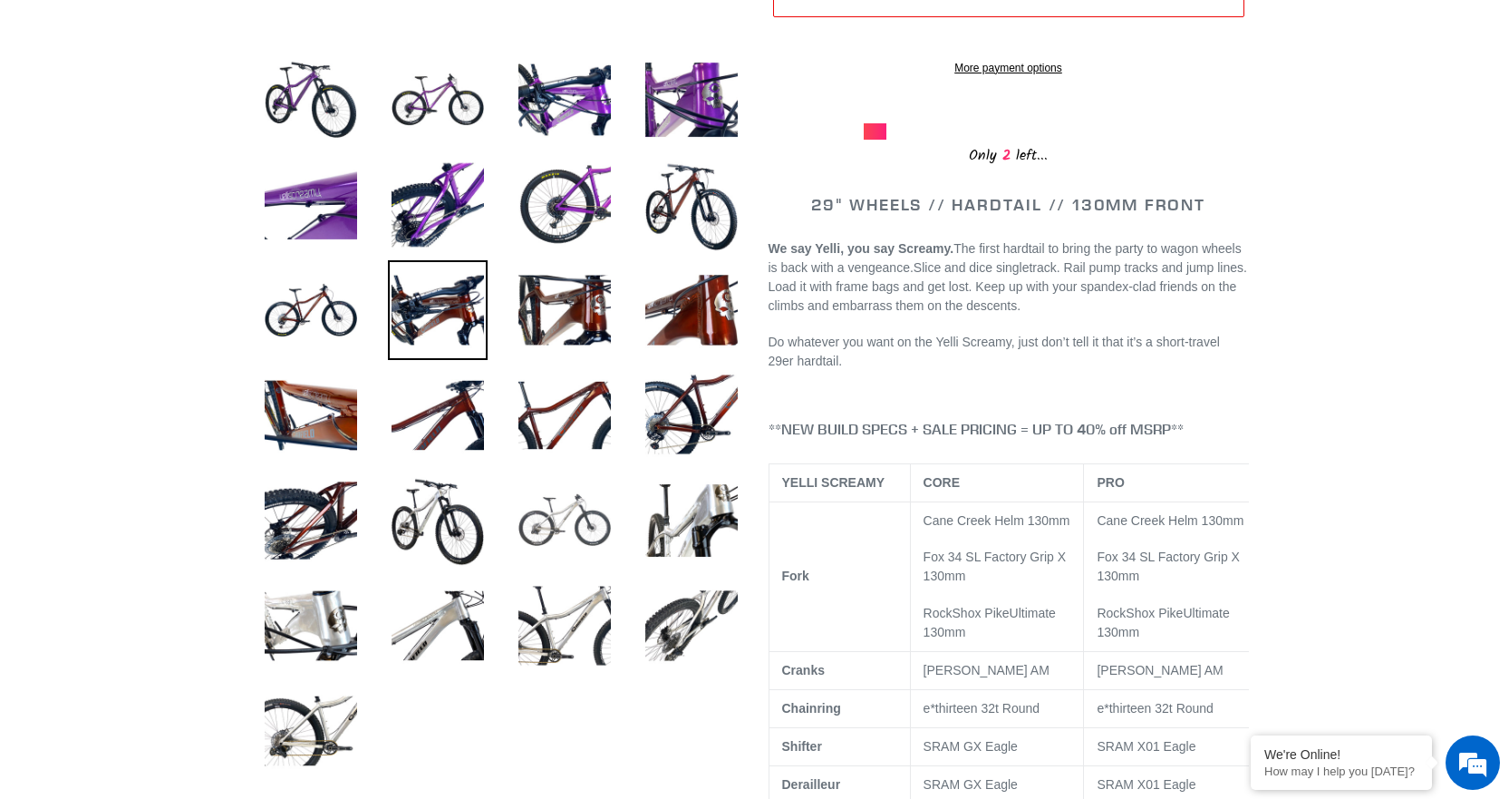
click at [544, 516] on img at bounding box center [565, 520] width 100 height 100
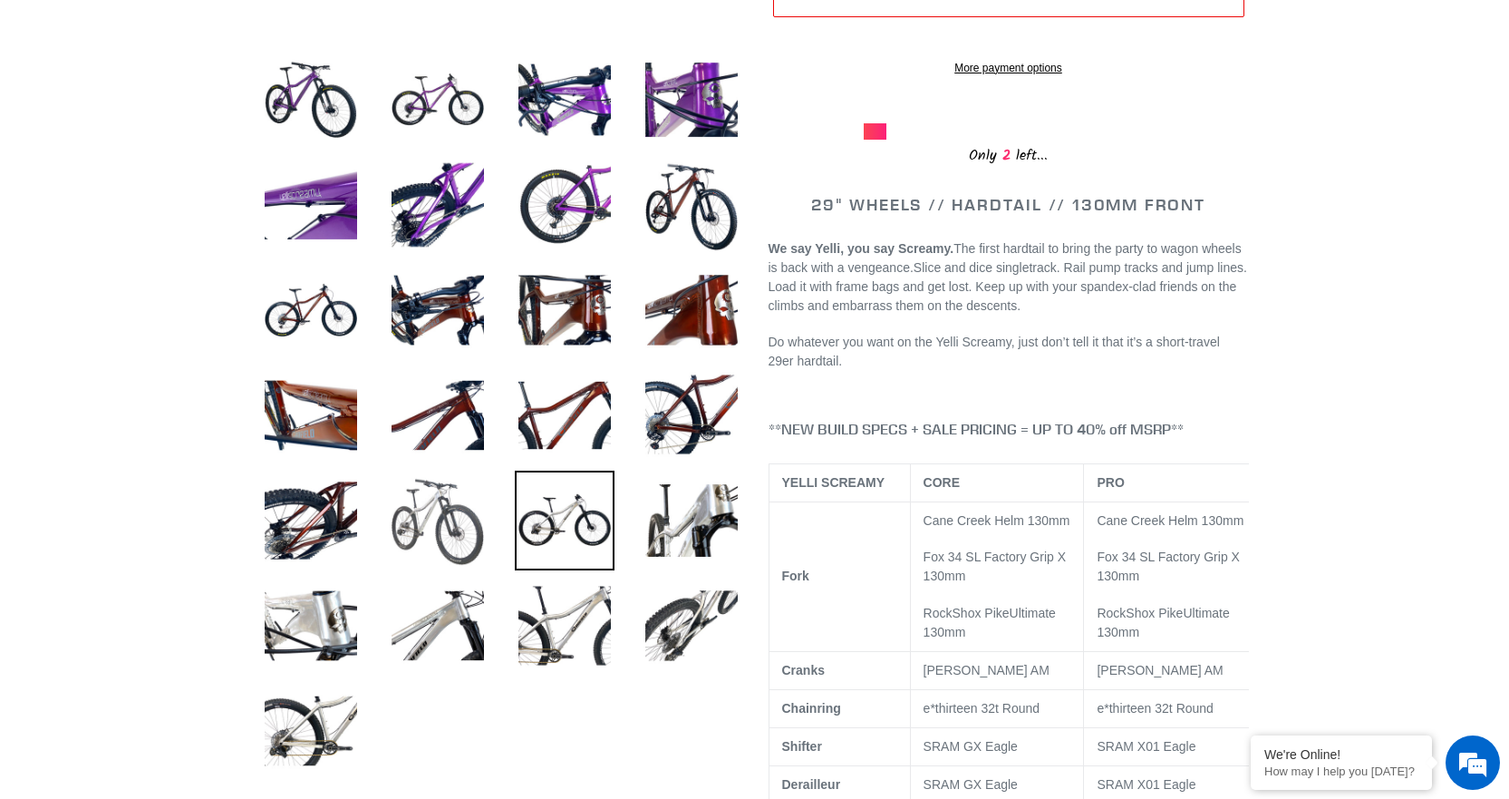
click at [451, 519] on img at bounding box center [438, 520] width 100 height 100
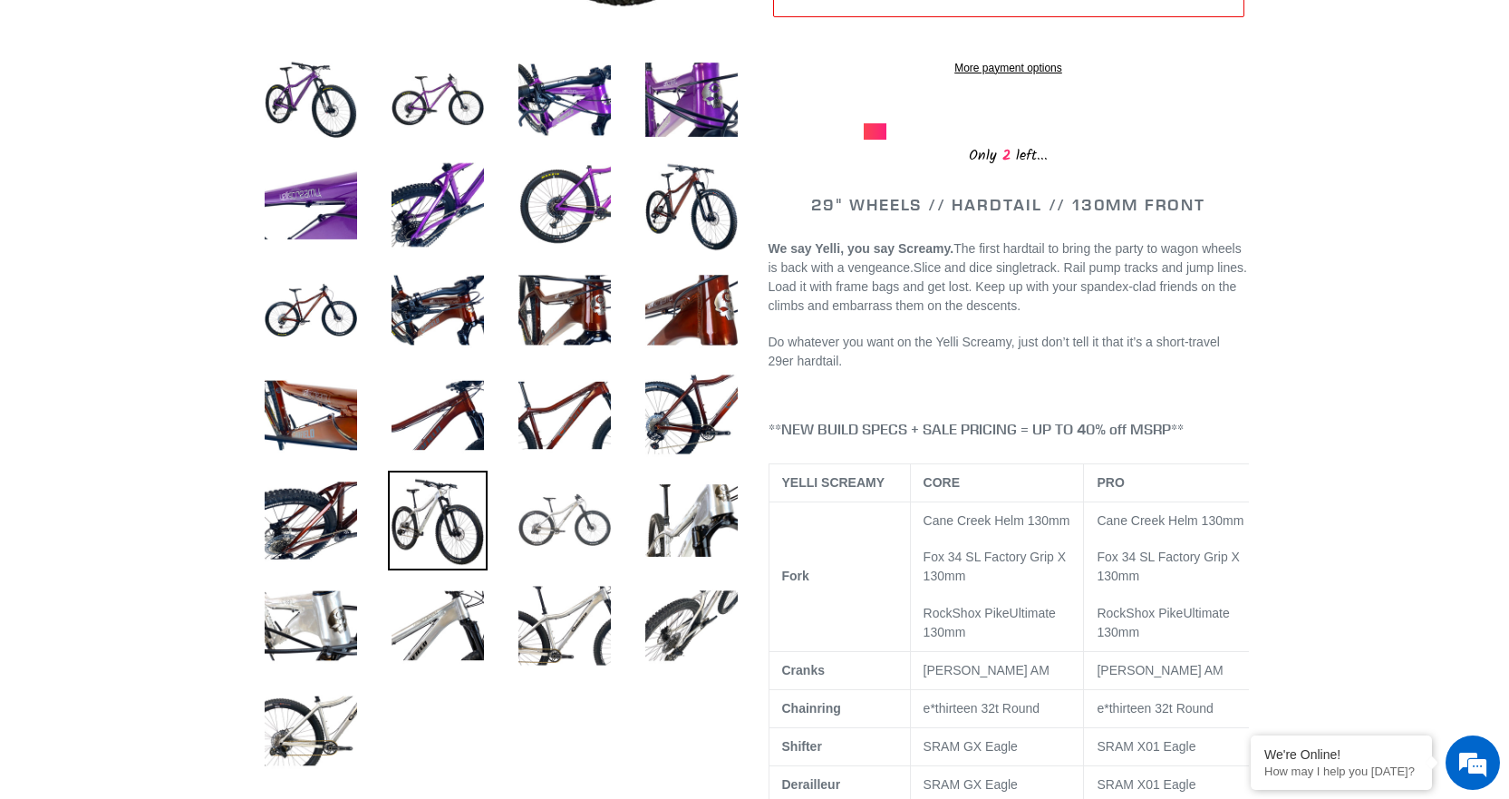
click at [577, 511] on img at bounding box center [565, 520] width 100 height 100
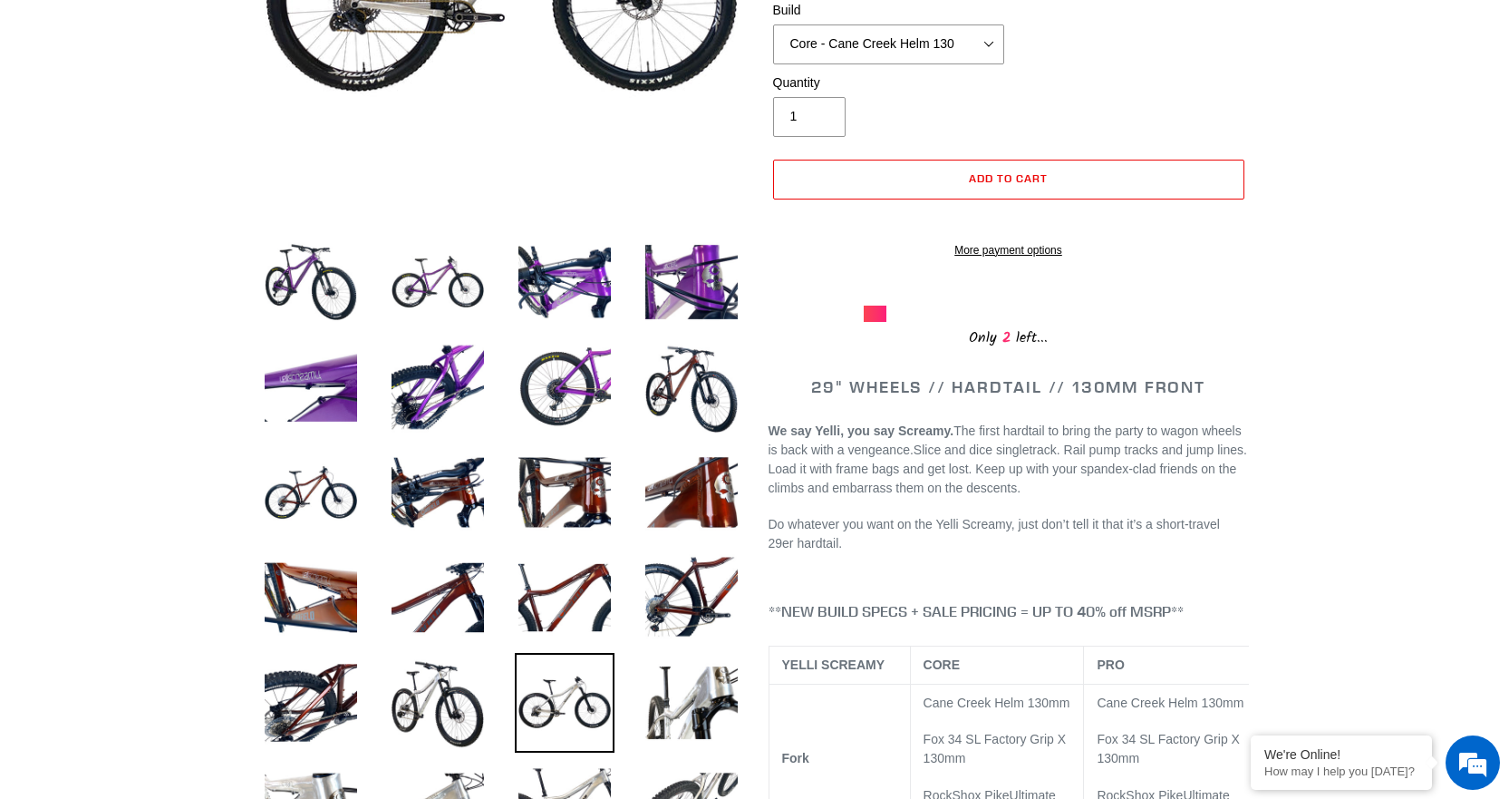
scroll to position [453, 0]
click at [457, 691] on img at bounding box center [438, 702] width 100 height 100
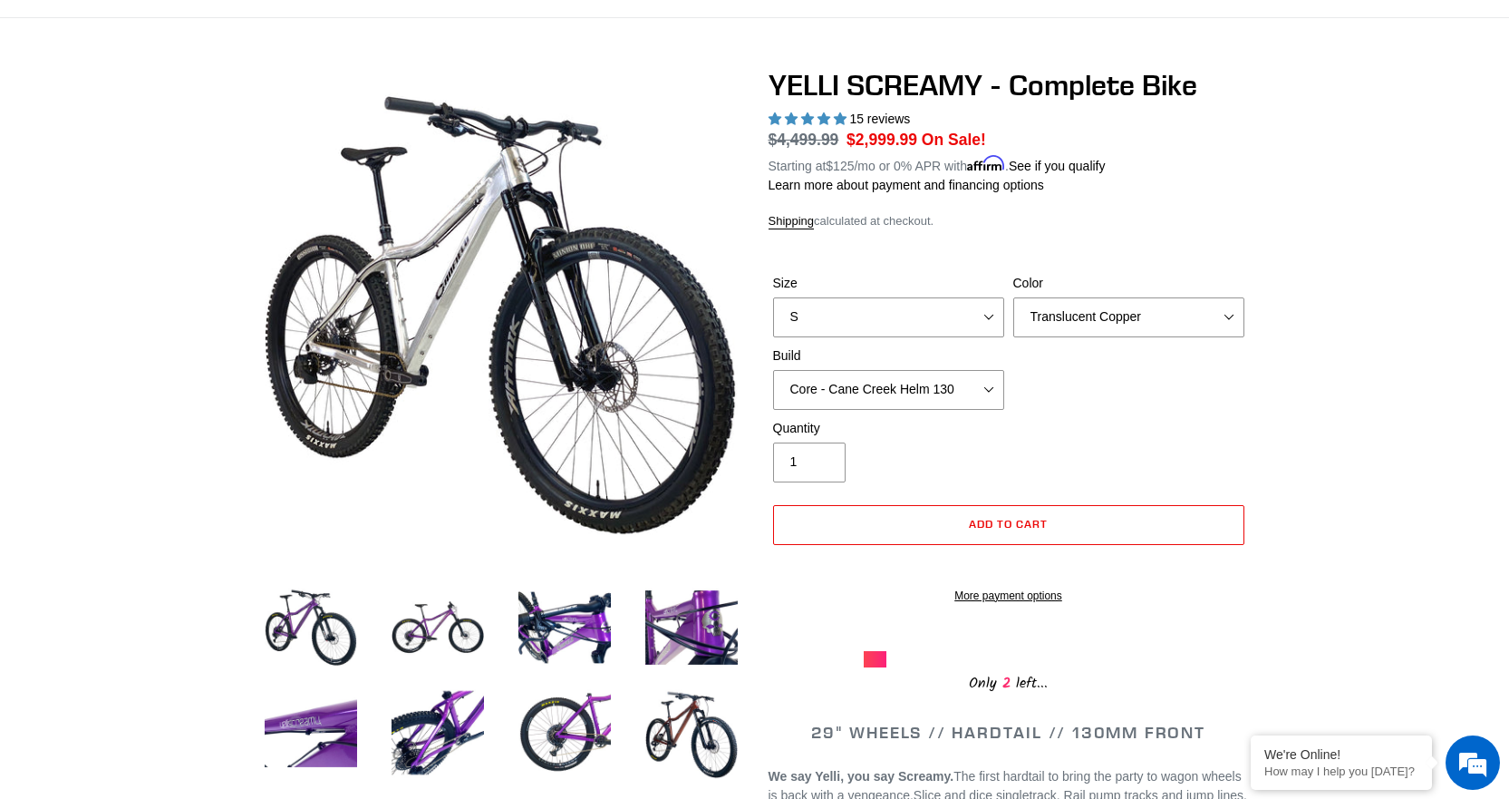
scroll to position [91, 0]
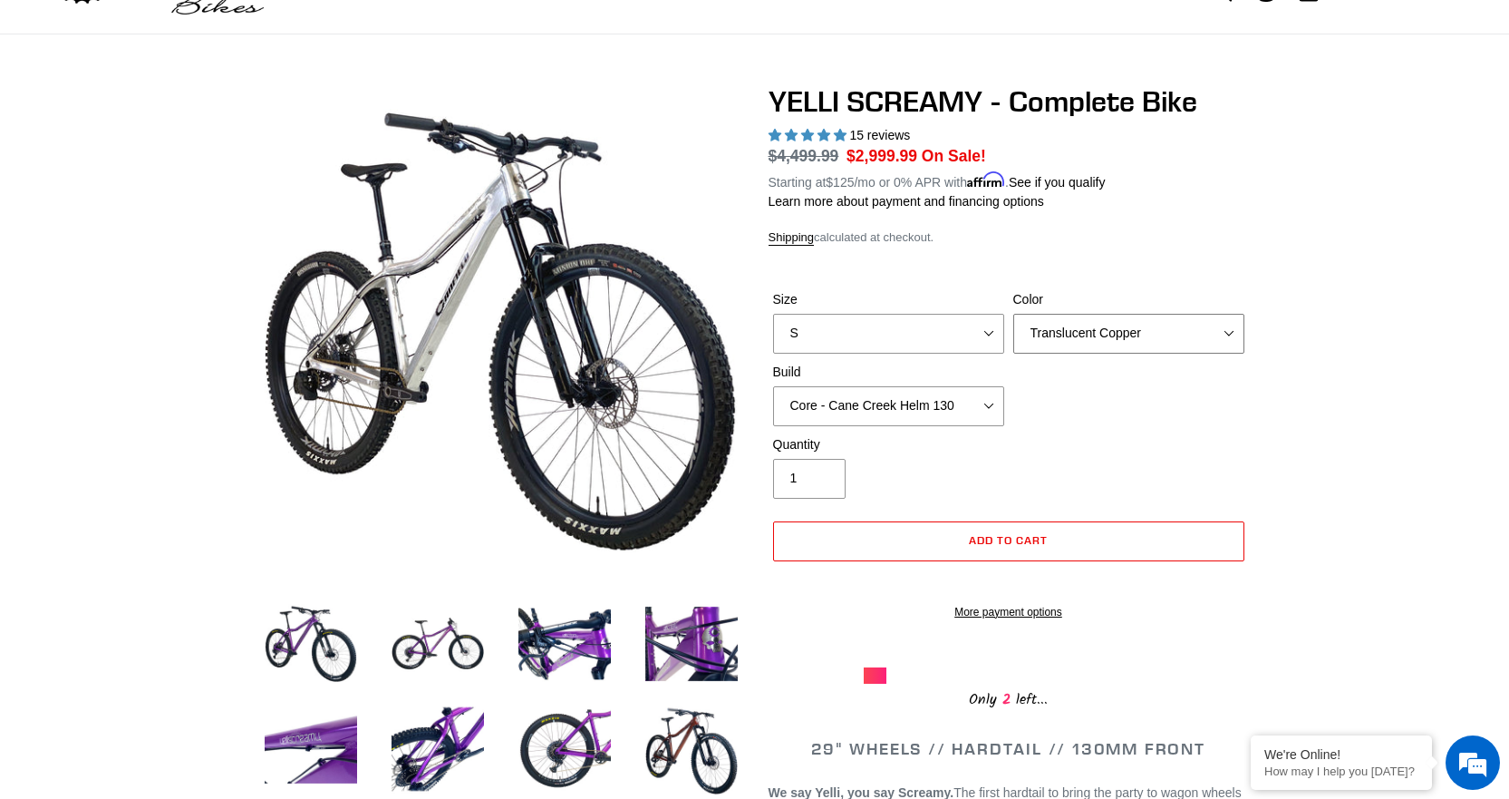
click at [1050, 335] on select "Translucent Copper Purple Haze Raw" at bounding box center [1128, 334] width 231 height 40
click at [1013, 314] on select "Translucent Copper Purple Haze Raw" at bounding box center [1128, 334] width 231 height 40
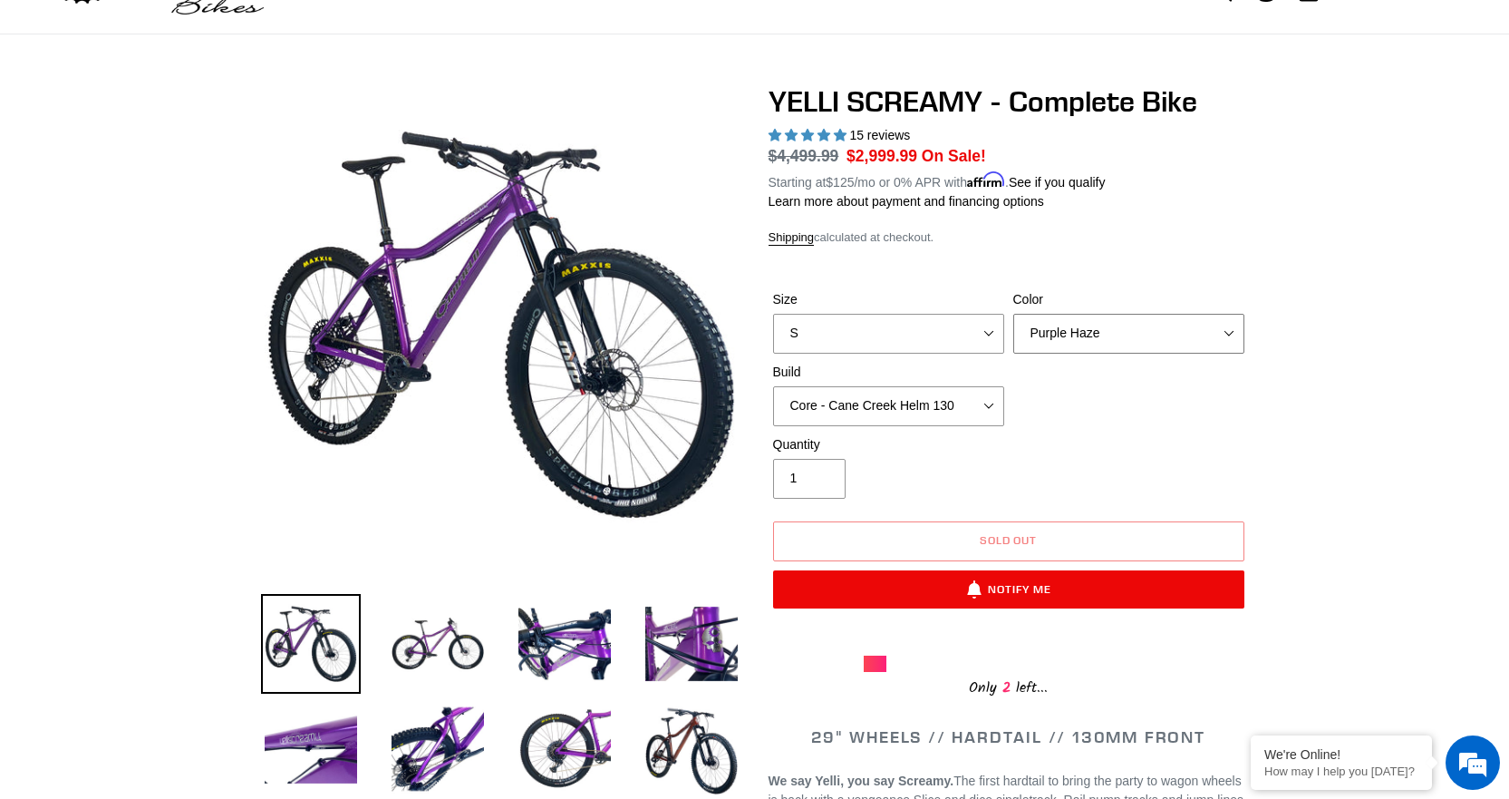
click at [1054, 337] on select "Translucent Copper Purple Haze Raw" at bounding box center [1128, 334] width 231 height 40
click at [1013, 314] on select "Translucent Copper Purple Haze Raw" at bounding box center [1128, 334] width 231 height 40
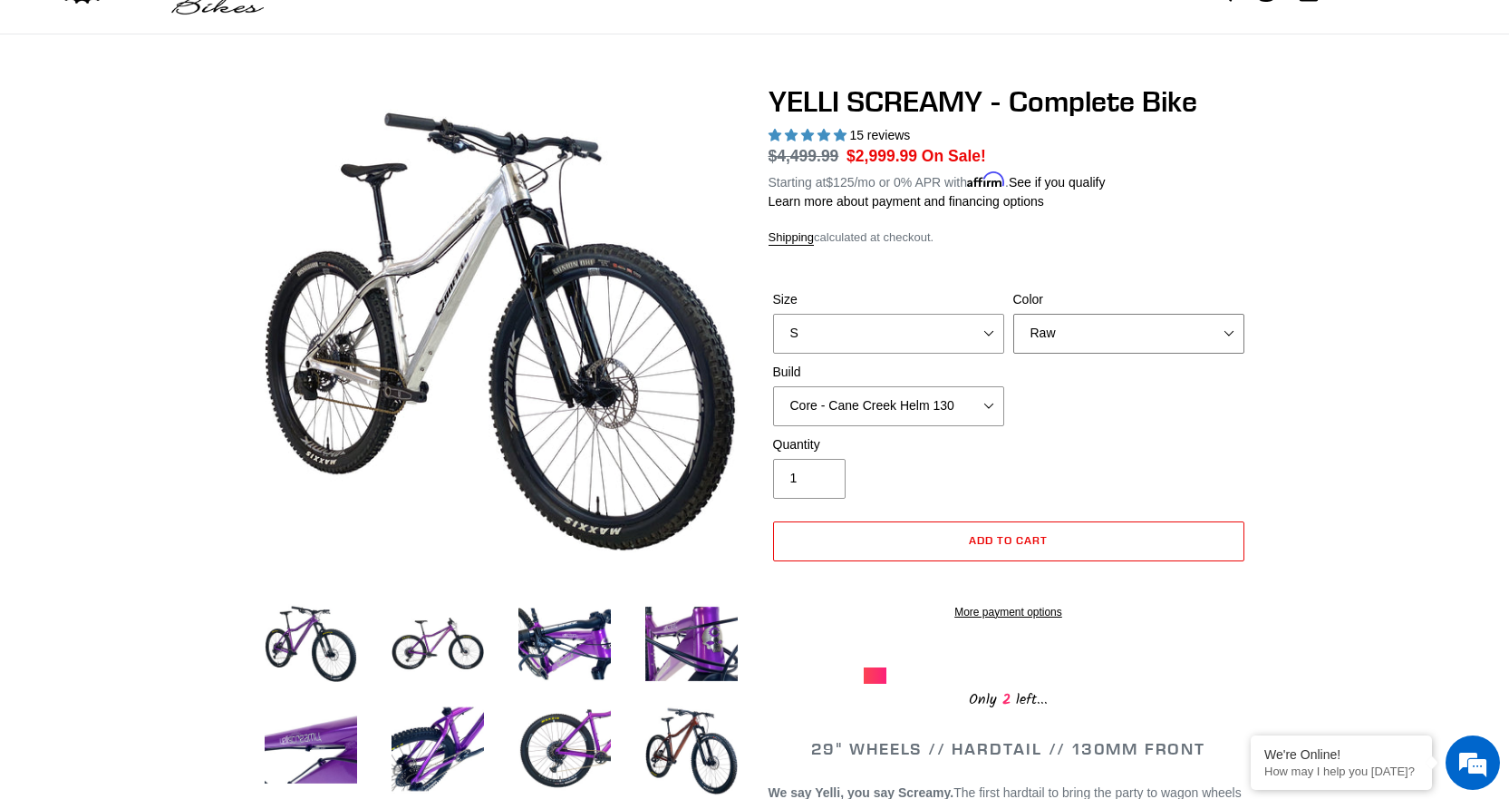
click at [1073, 319] on select "Translucent Copper Purple Haze Raw" at bounding box center [1128, 334] width 231 height 40
click at [1013, 314] on select "Translucent Copper Purple Haze Raw" at bounding box center [1128, 334] width 231 height 40
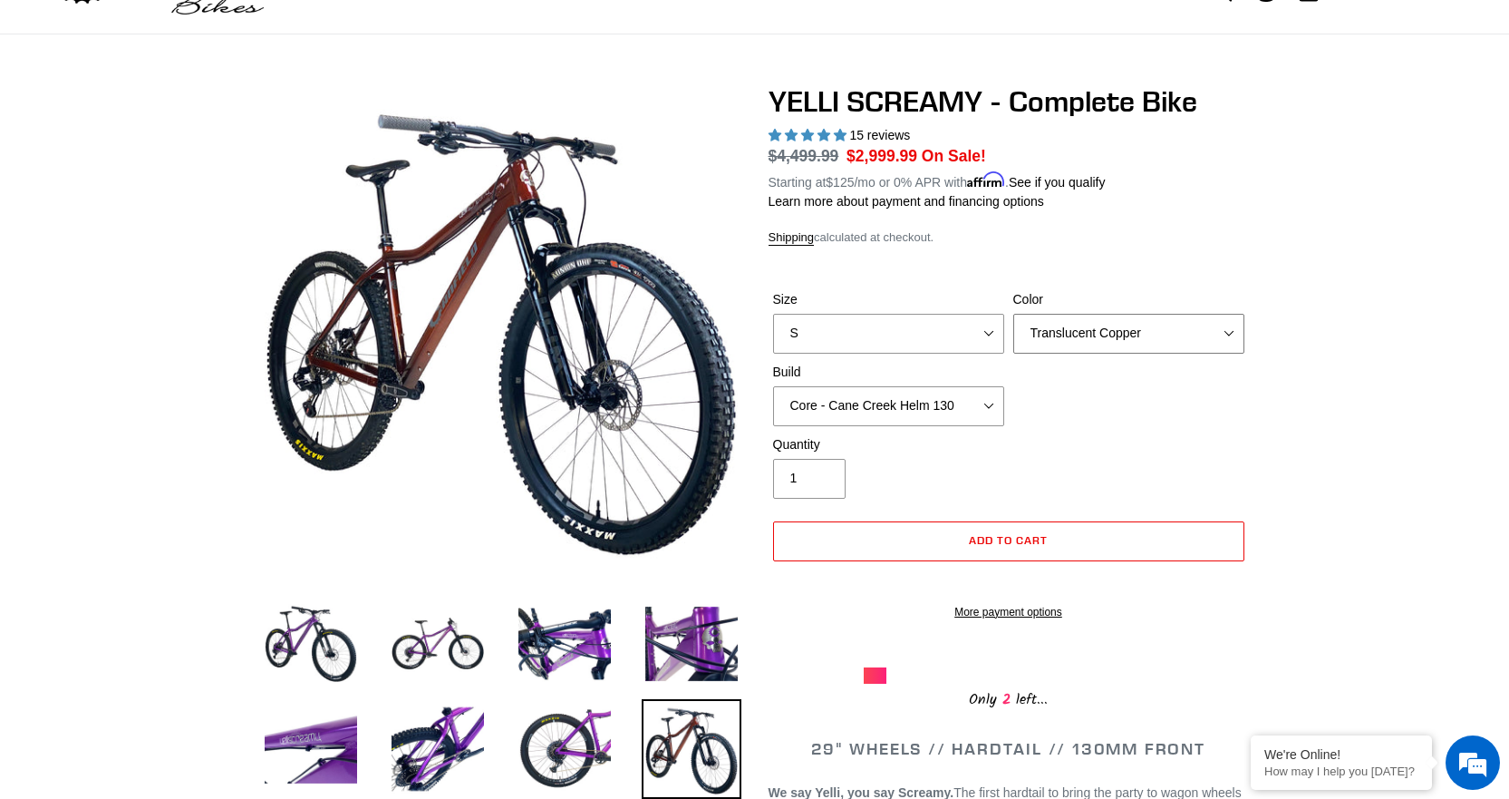
click at [1061, 333] on select "Translucent Copper Purple Haze Raw" at bounding box center [1128, 334] width 231 height 40
select select "Raw"
click at [1013, 314] on select "Translucent Copper Purple Haze Raw" at bounding box center [1128, 334] width 231 height 40
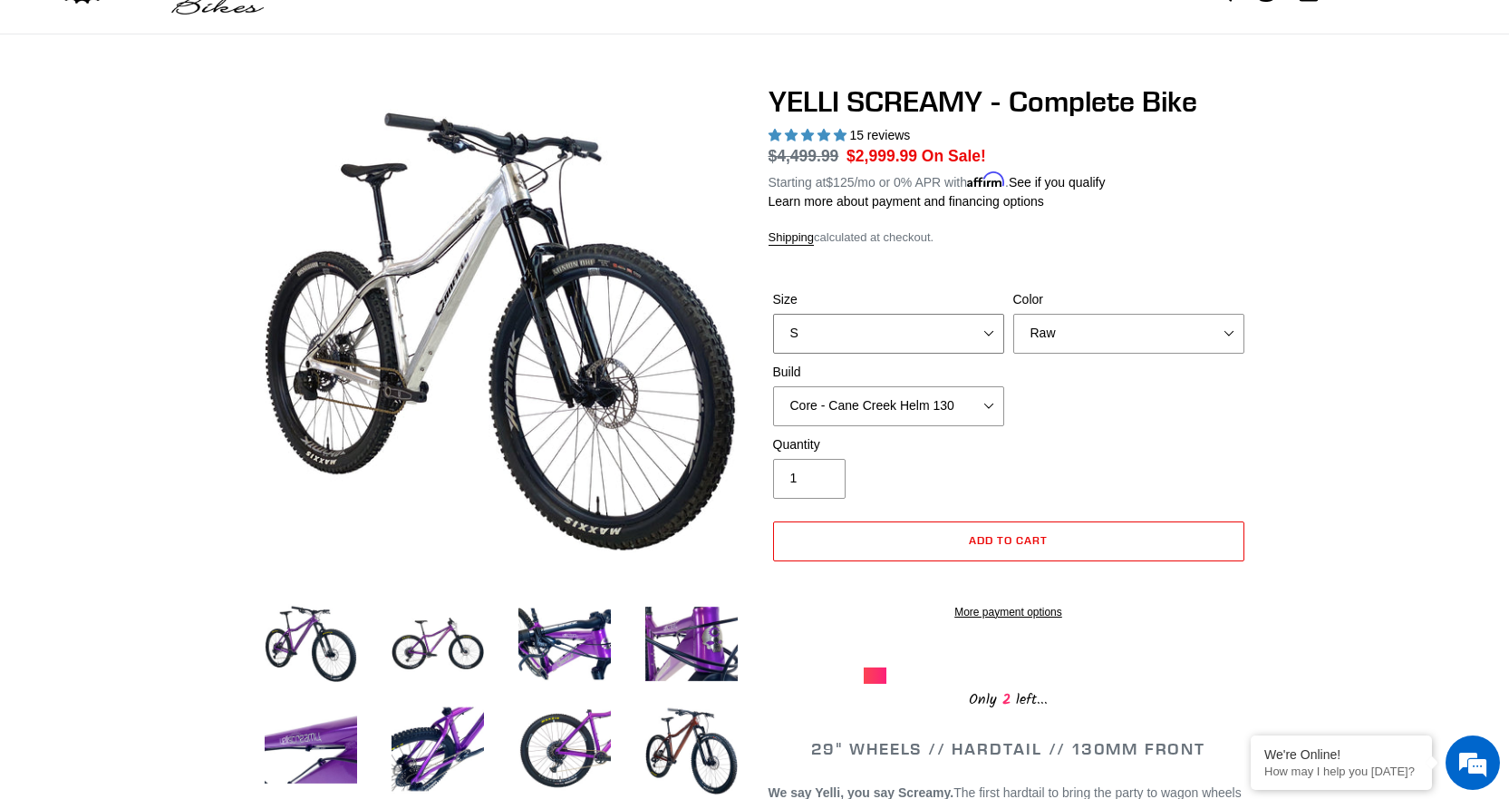
click at [967, 331] on select "S M L XL" at bounding box center [888, 334] width 231 height 40
select select "M"
click at [773, 314] on select "S M L XL" at bounding box center [888, 334] width 231 height 40
click at [889, 417] on select "Core - Cane Creek Helm 130 Pro - [GEOGRAPHIC_DATA] Helm 130 Core - Fox 34 SL Fa…" at bounding box center [888, 406] width 231 height 40
click at [773, 386] on select "Core - Cane Creek Helm 130 Pro - [GEOGRAPHIC_DATA] Helm 130 Core - Fox 34 SL Fa…" at bounding box center [888, 406] width 231 height 40
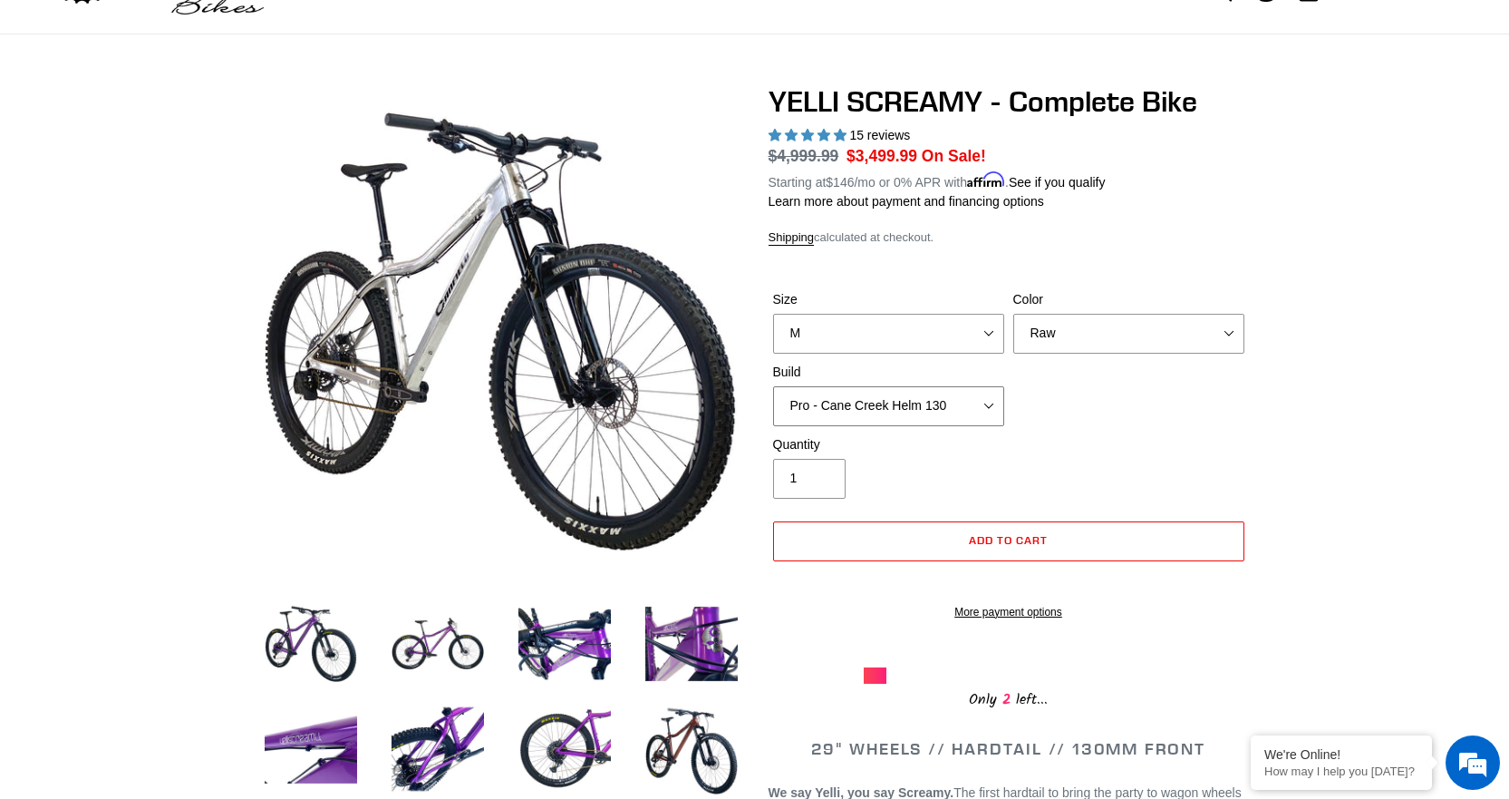
click at [884, 403] on select "Core - Cane Creek Helm 130 Pro - [GEOGRAPHIC_DATA] Helm 130 Core - Fox 34 SL Fa…" at bounding box center [888, 406] width 231 height 40
select select "Core - Cane Creek Helm 130"
click at [773, 386] on select "Core - Cane Creek Helm 130 Pro - [GEOGRAPHIC_DATA] Helm 130 Core - Fox 34 SL Fa…" at bounding box center [888, 406] width 231 height 40
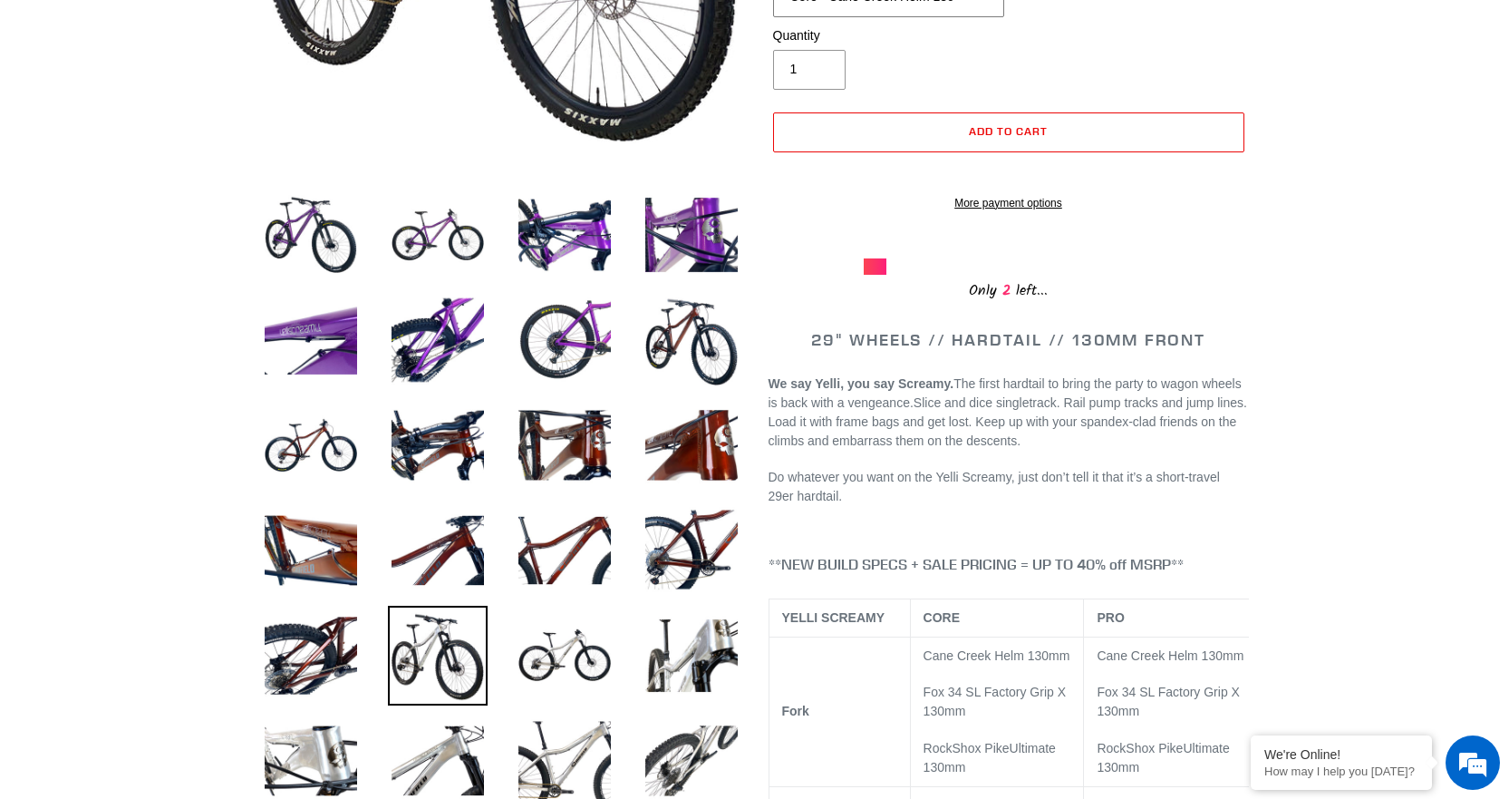
scroll to position [544, 0]
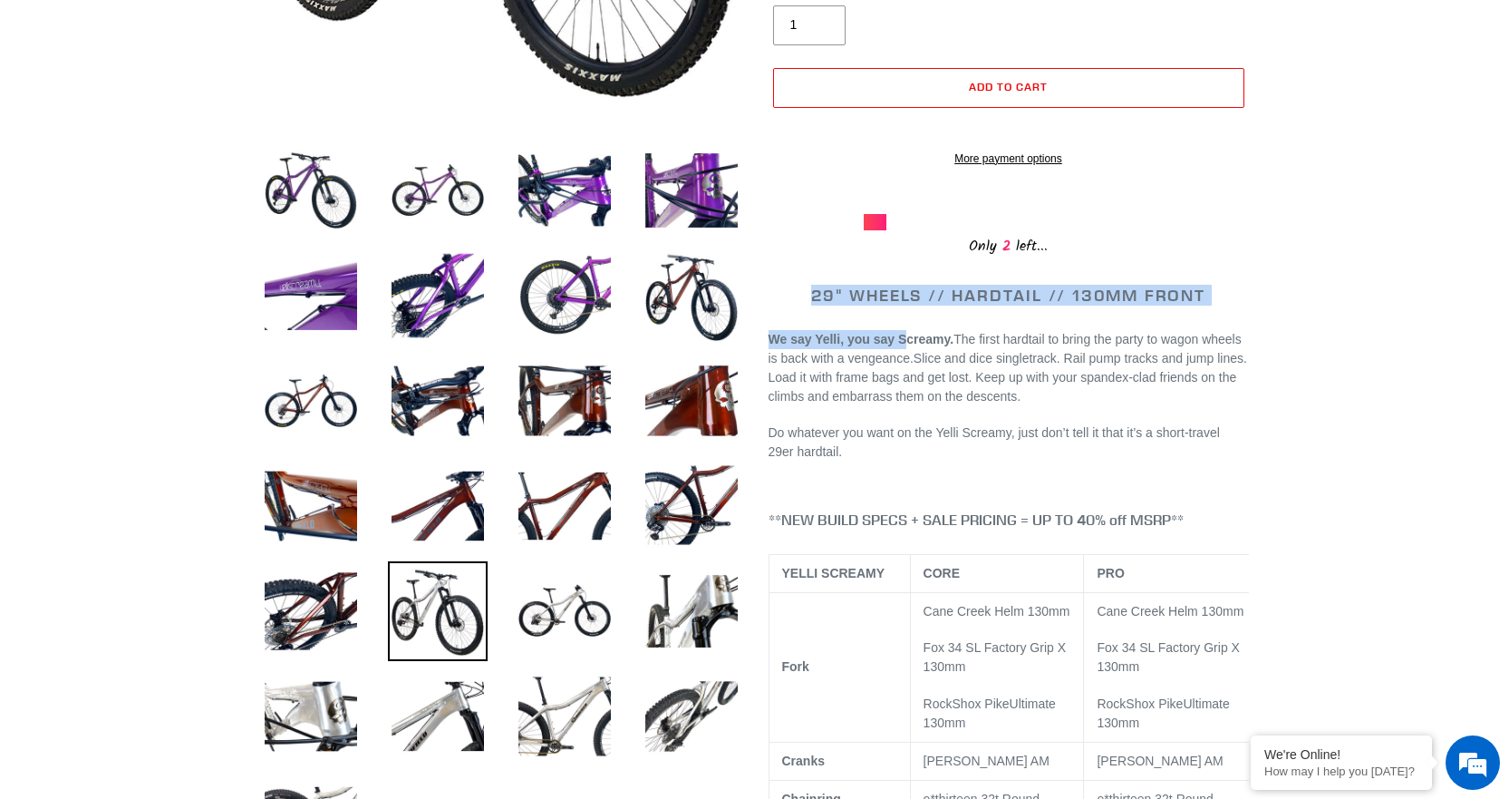
drag, startPoint x: 813, startPoint y: 317, endPoint x: 897, endPoint y: 329, distance: 85.1
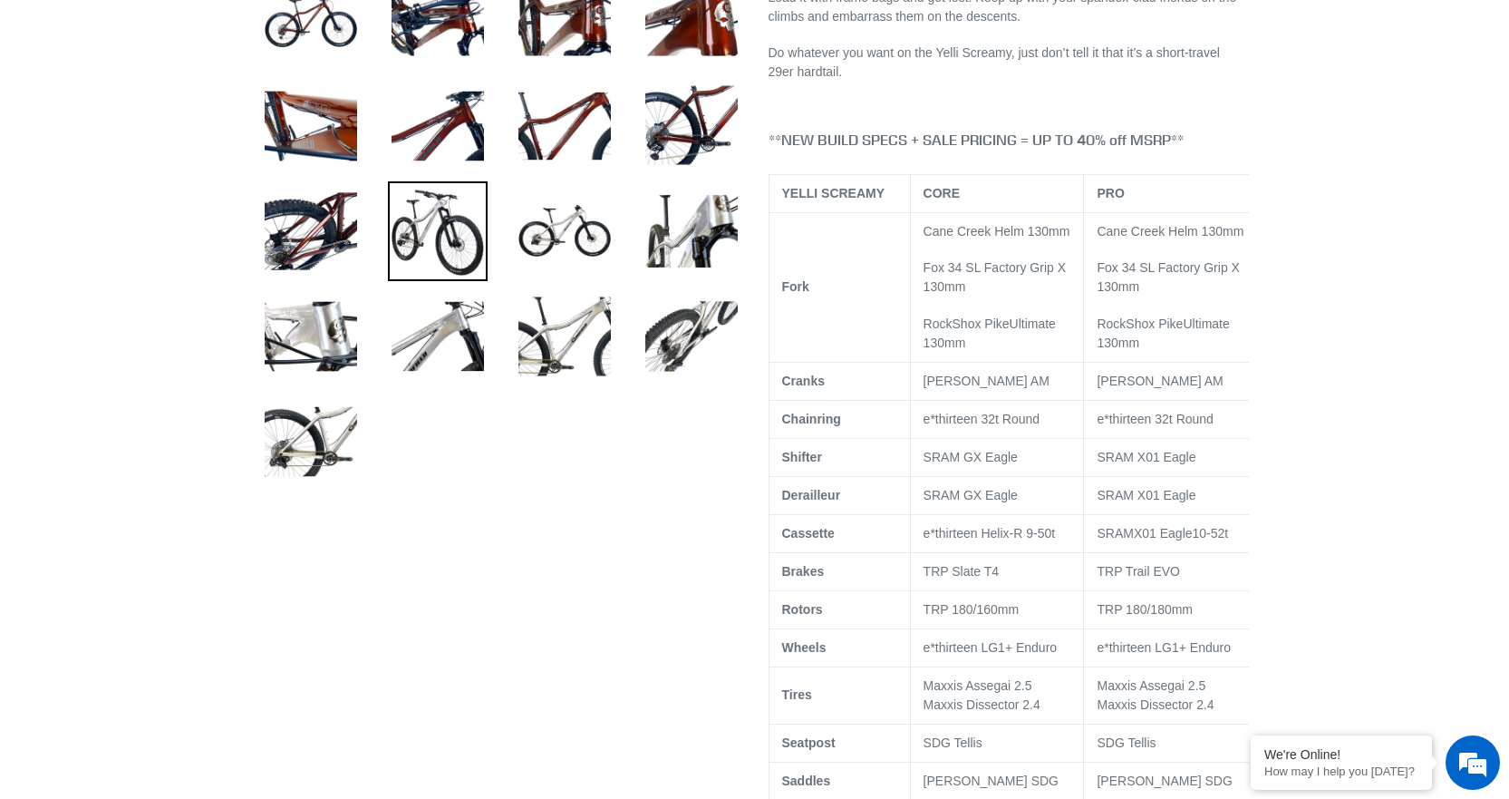
scroll to position [725, 0]
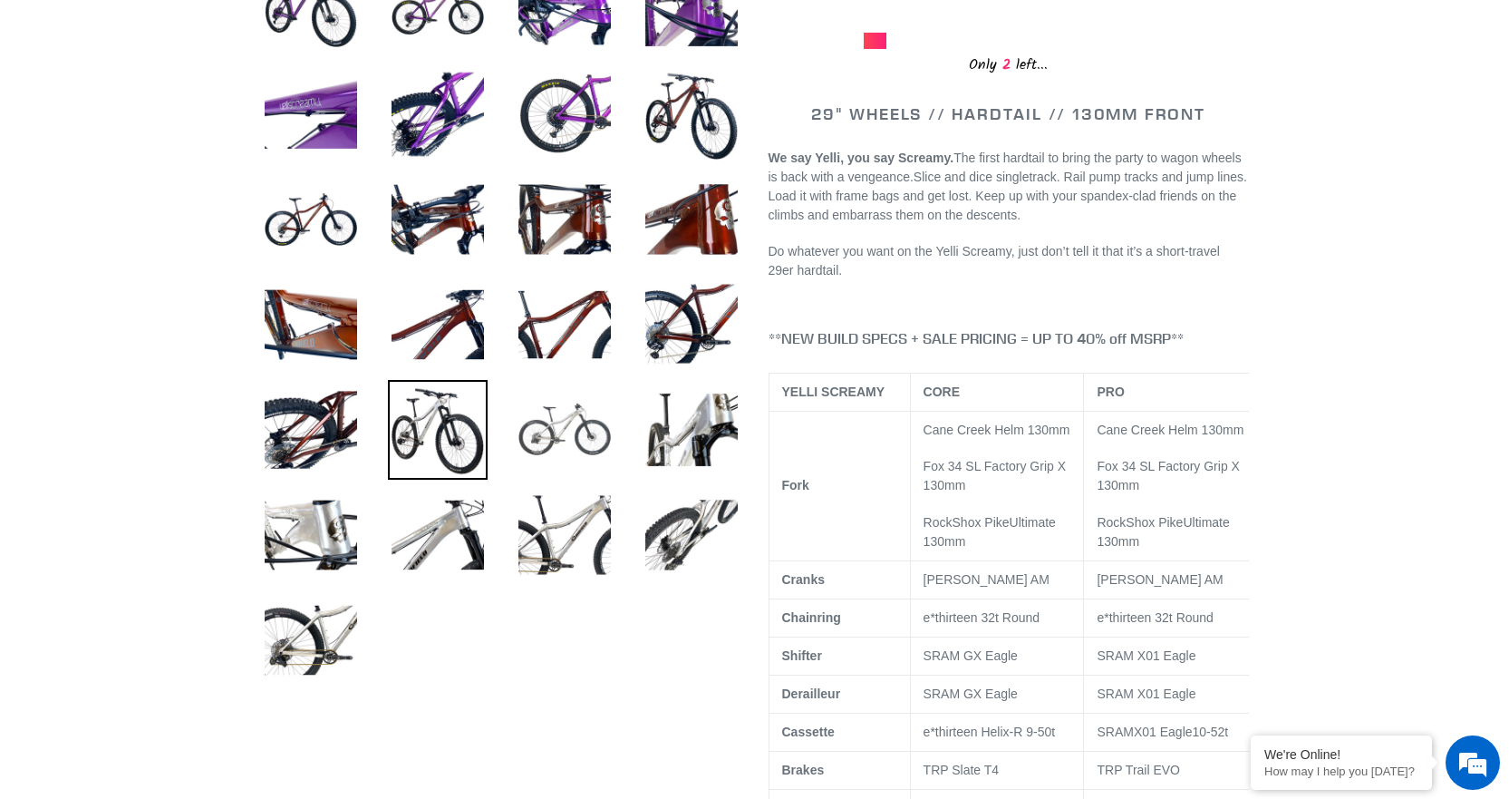
click at [569, 414] on img at bounding box center [565, 430] width 100 height 100
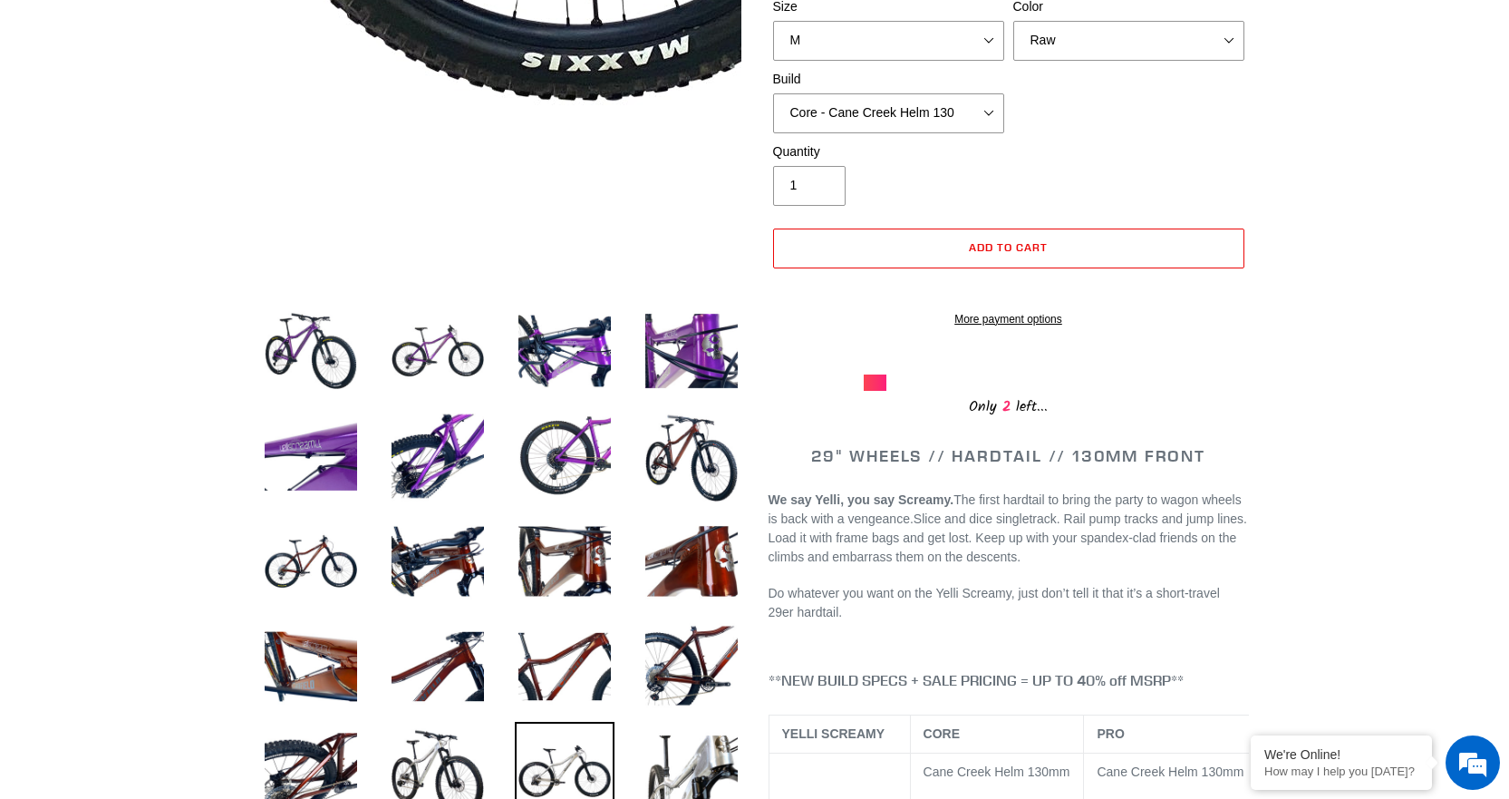
scroll to position [453, 0]
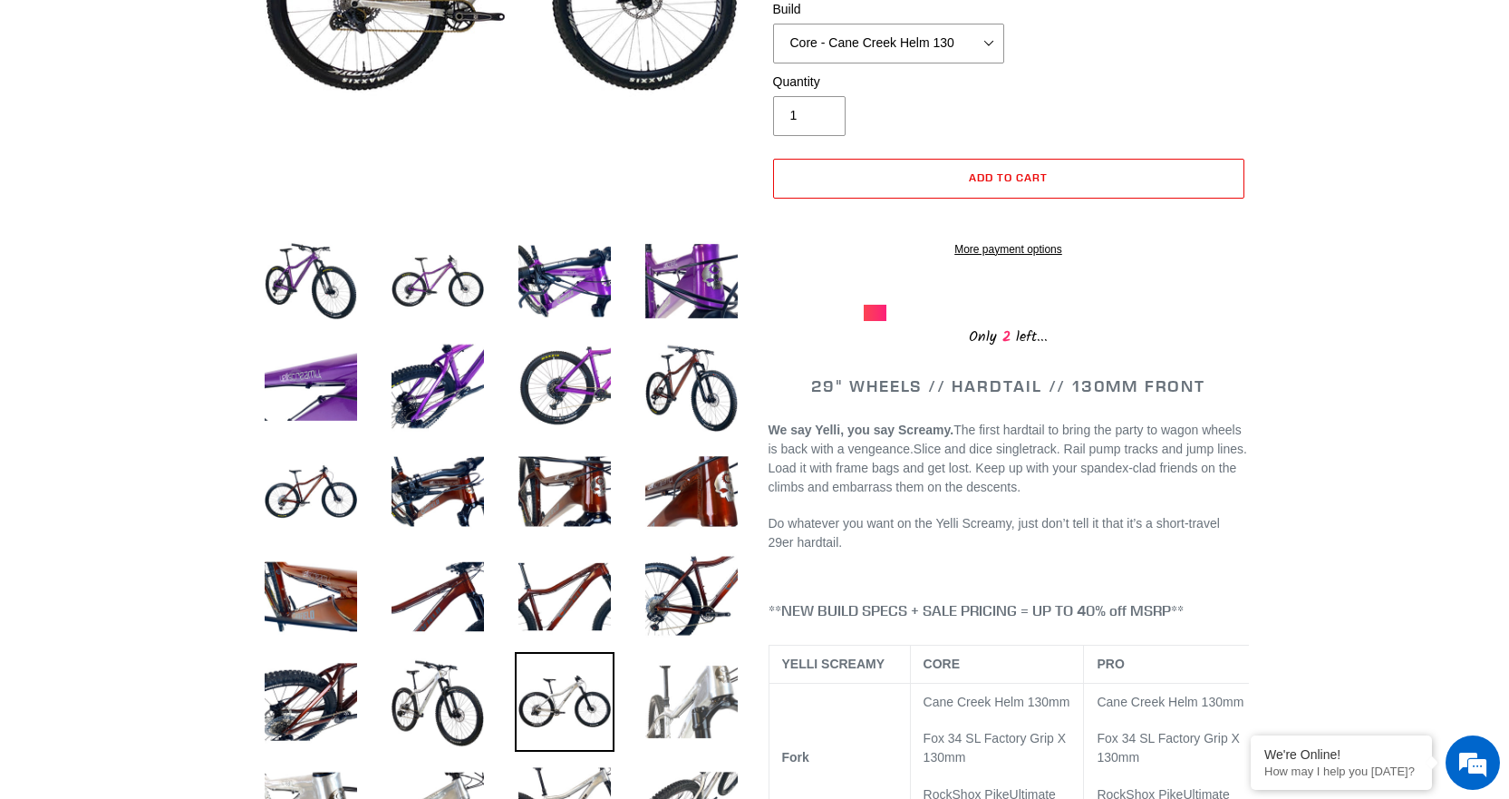
click at [692, 706] on img at bounding box center [692, 702] width 100 height 100
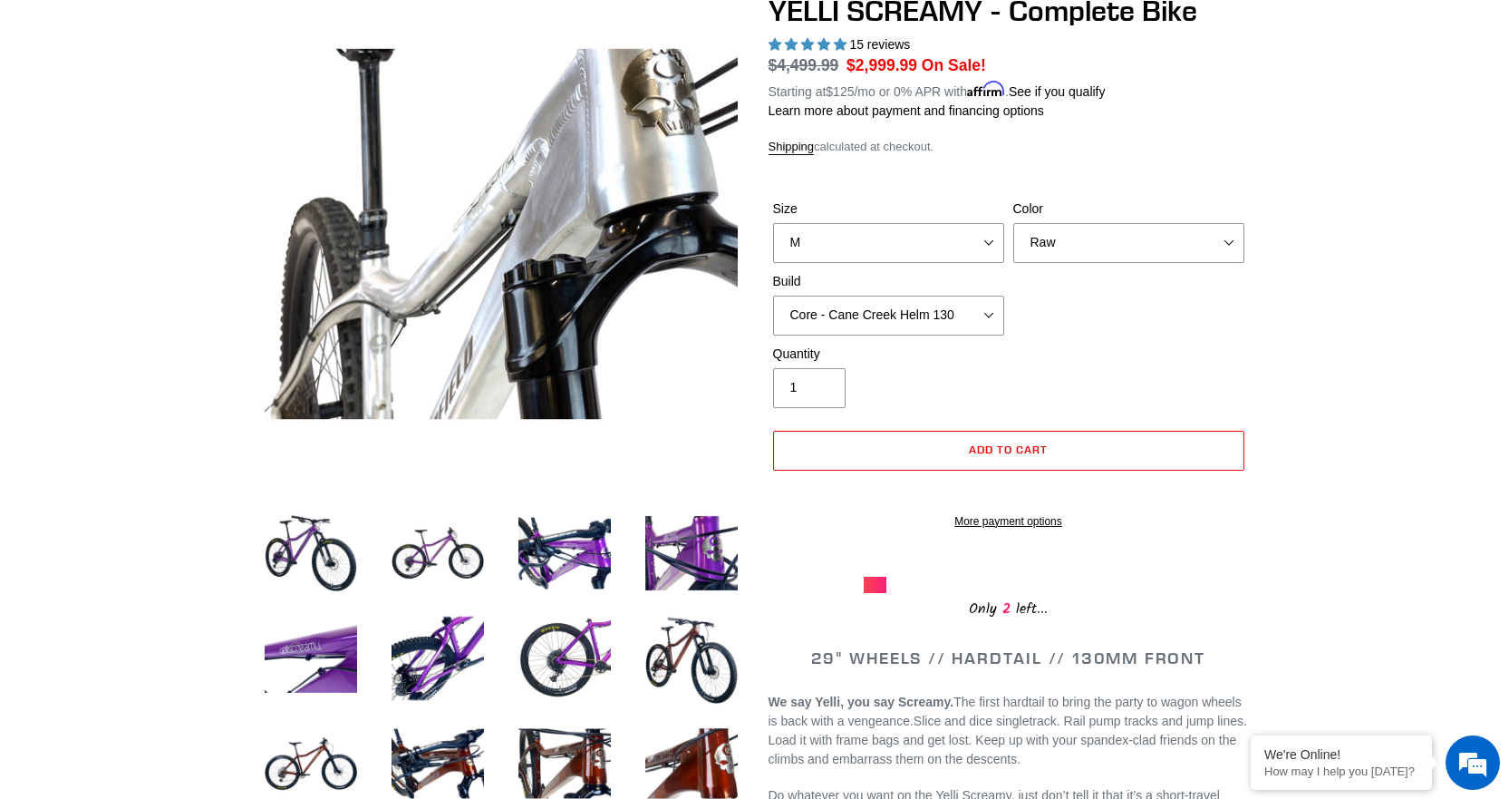
scroll to position [91, 0]
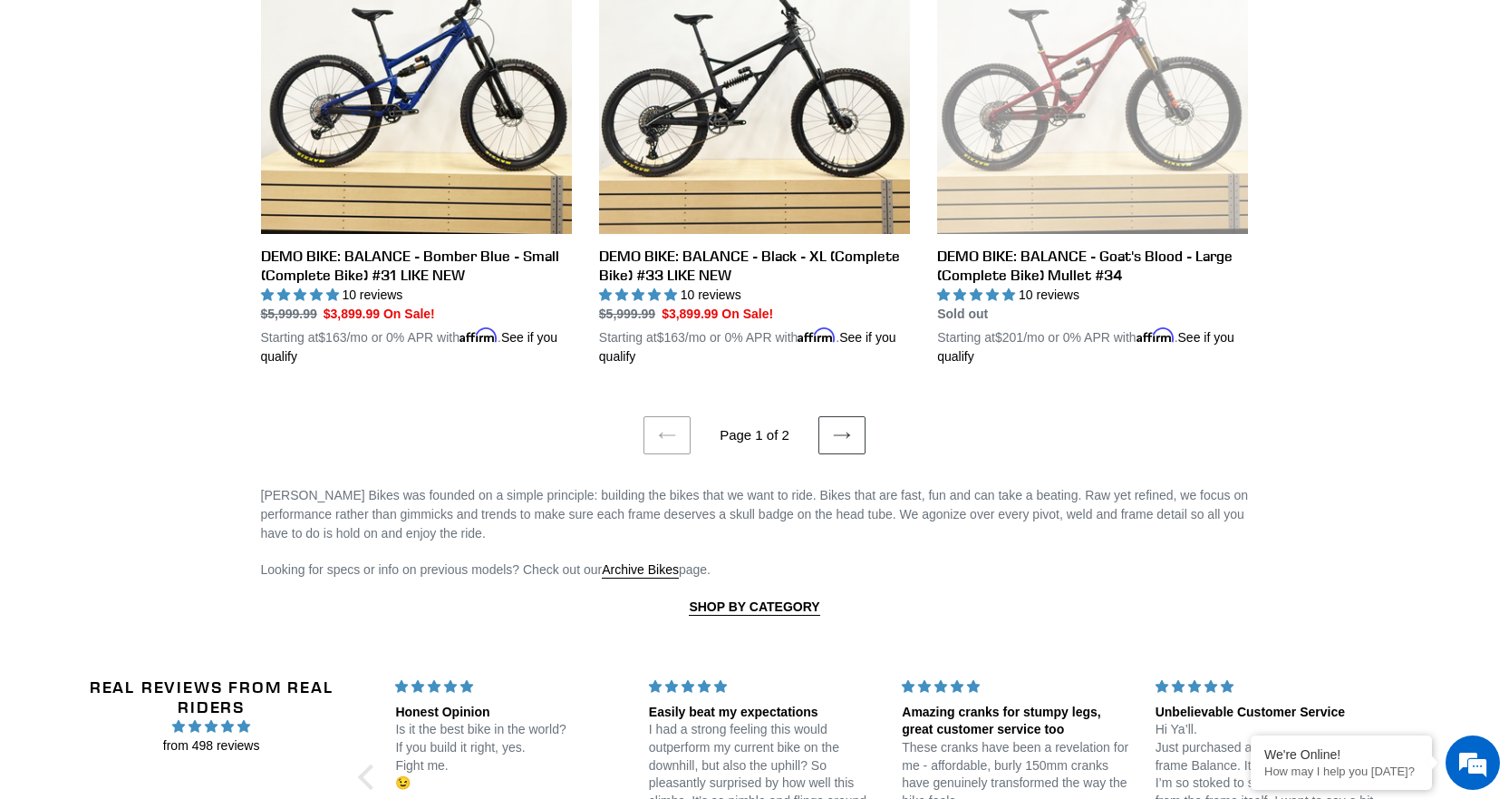
scroll to position [3800, 0]
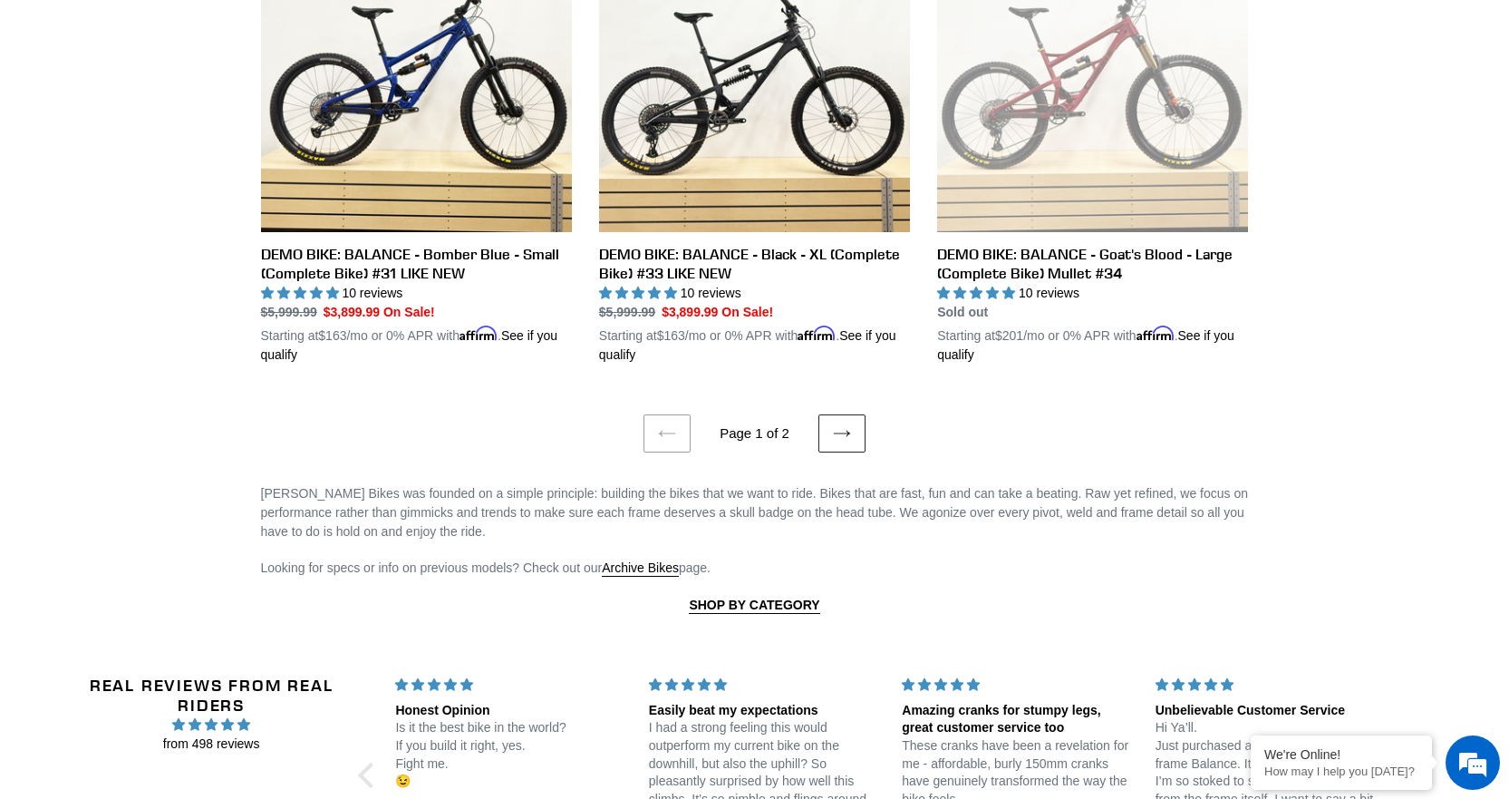
click at [836, 424] on icon at bounding box center [842, 433] width 18 height 18
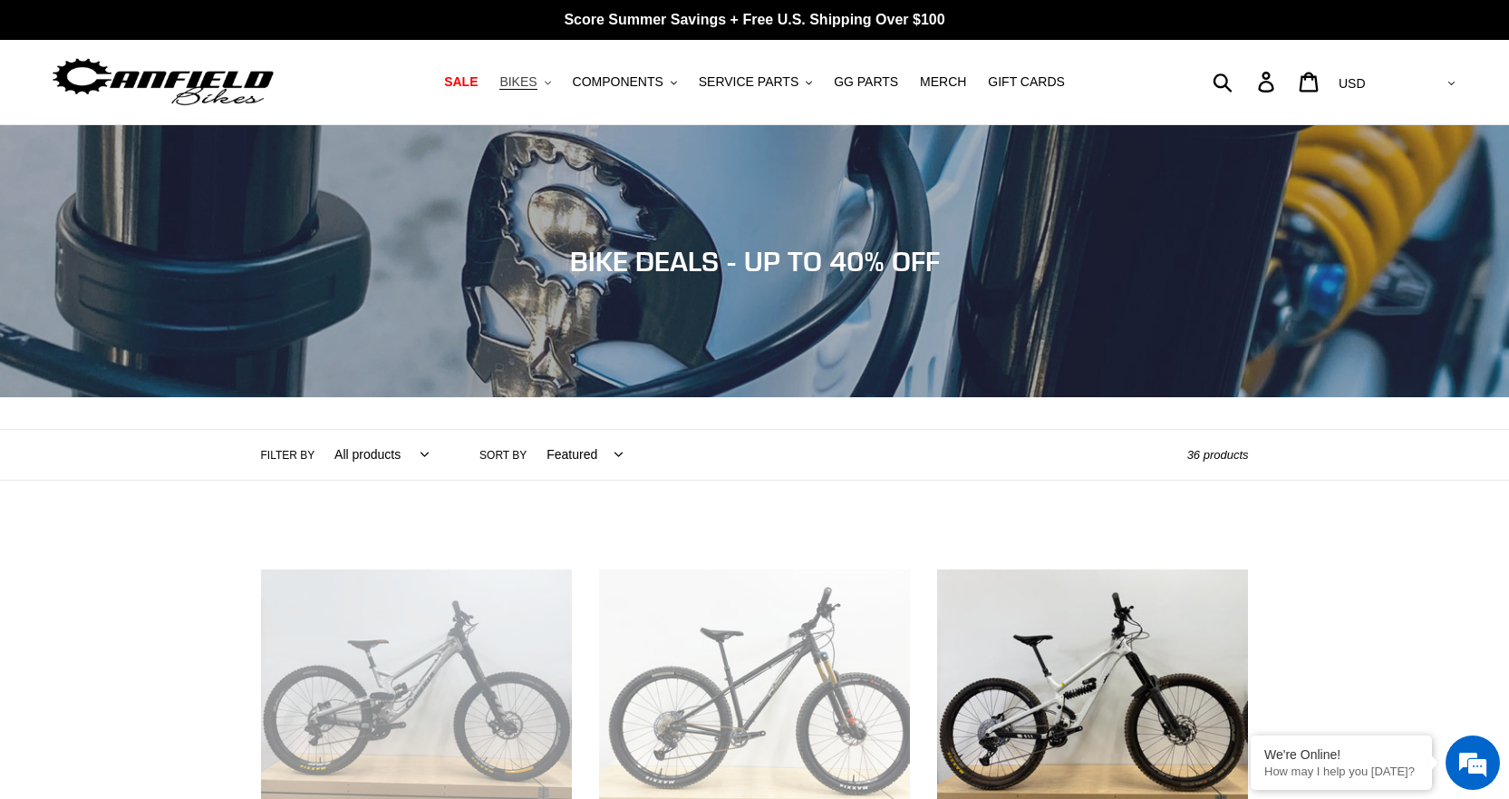
click at [537, 82] on span "BIKES" at bounding box center [517, 81] width 37 height 15
